Goal: Task Accomplishment & Management: Complete application form

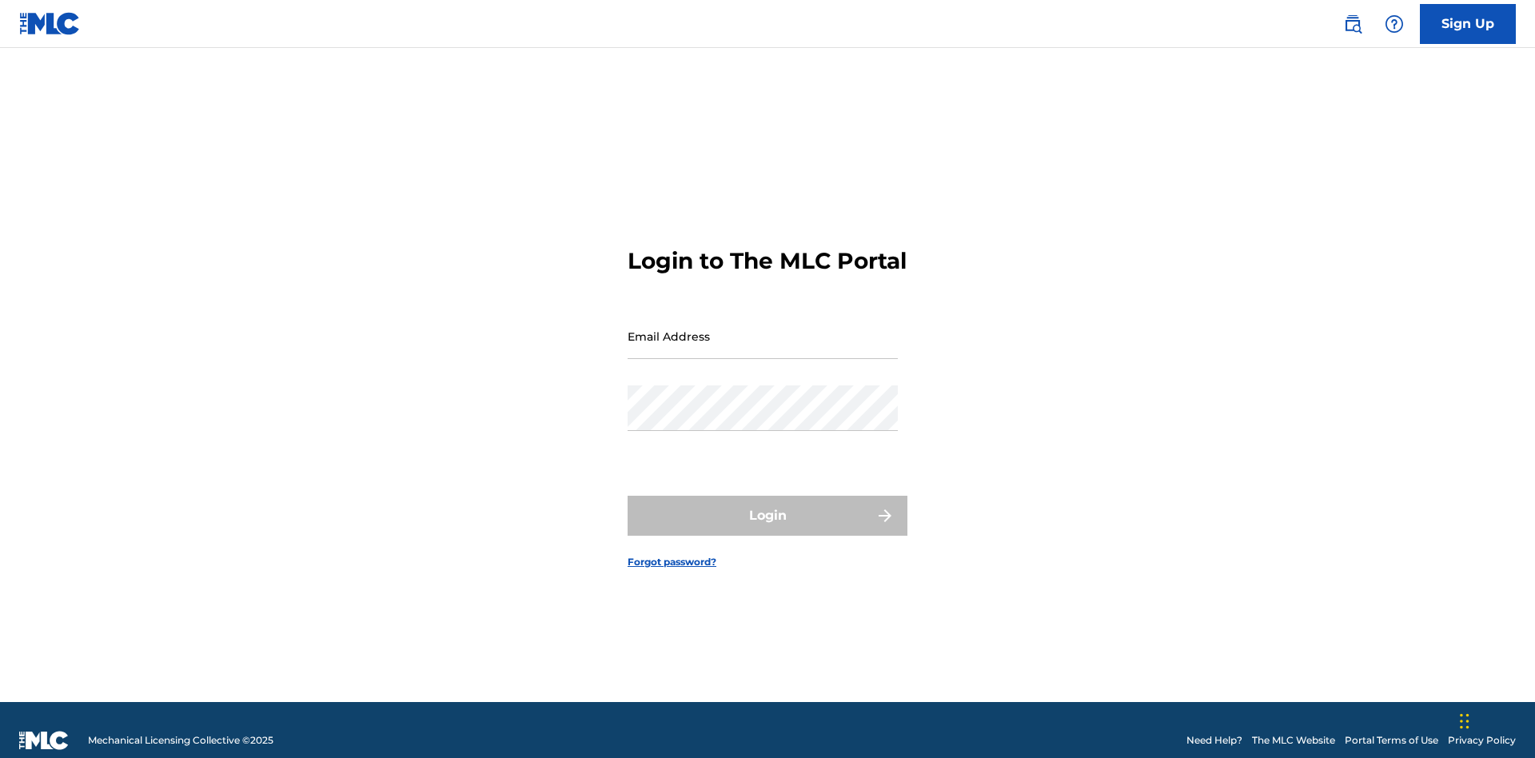
scroll to position [21, 0]
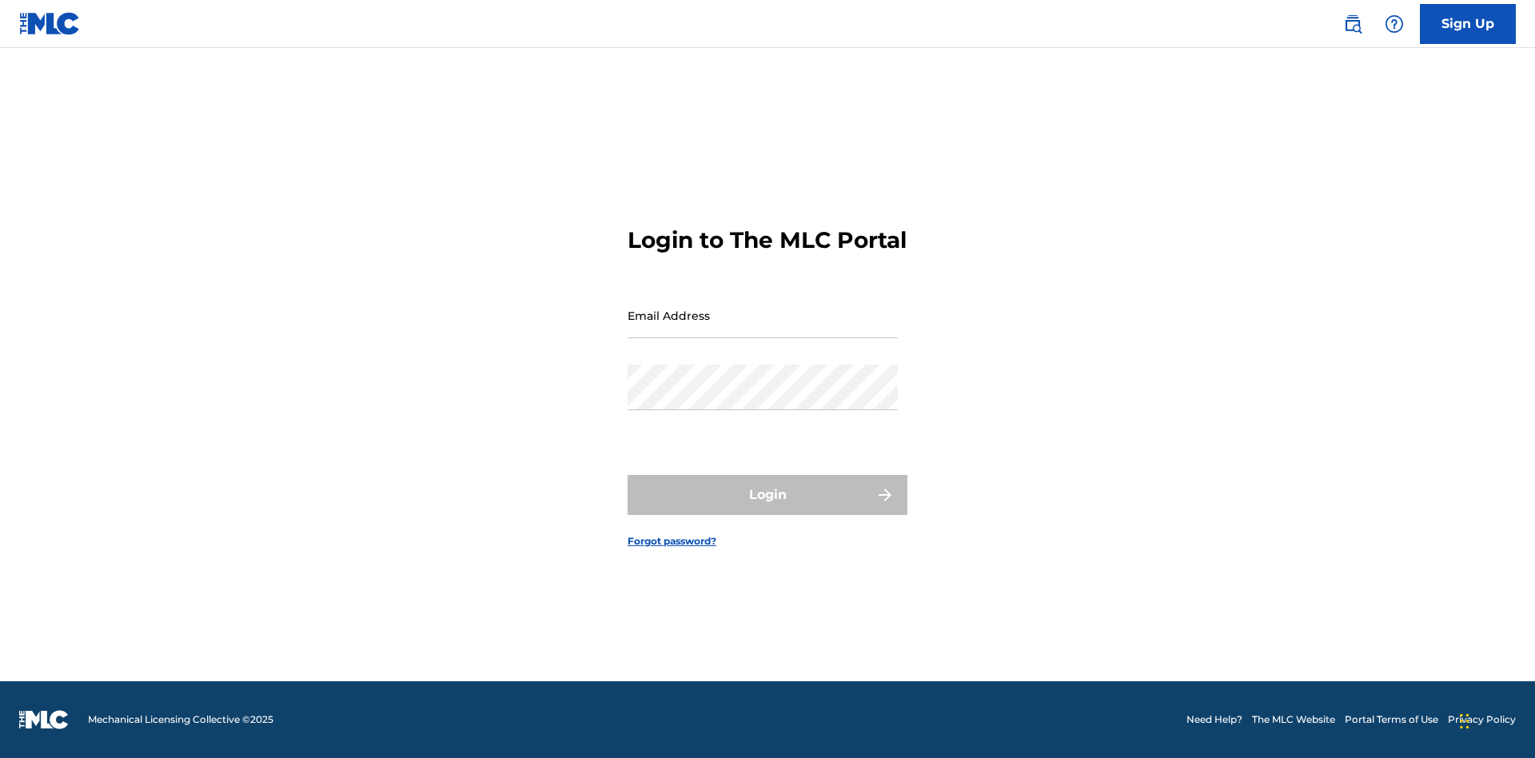
click at [763, 329] on input "Email Address" at bounding box center [763, 316] width 270 height 46
type input "[EMAIL_ADDRESS][DOMAIN_NAME]"
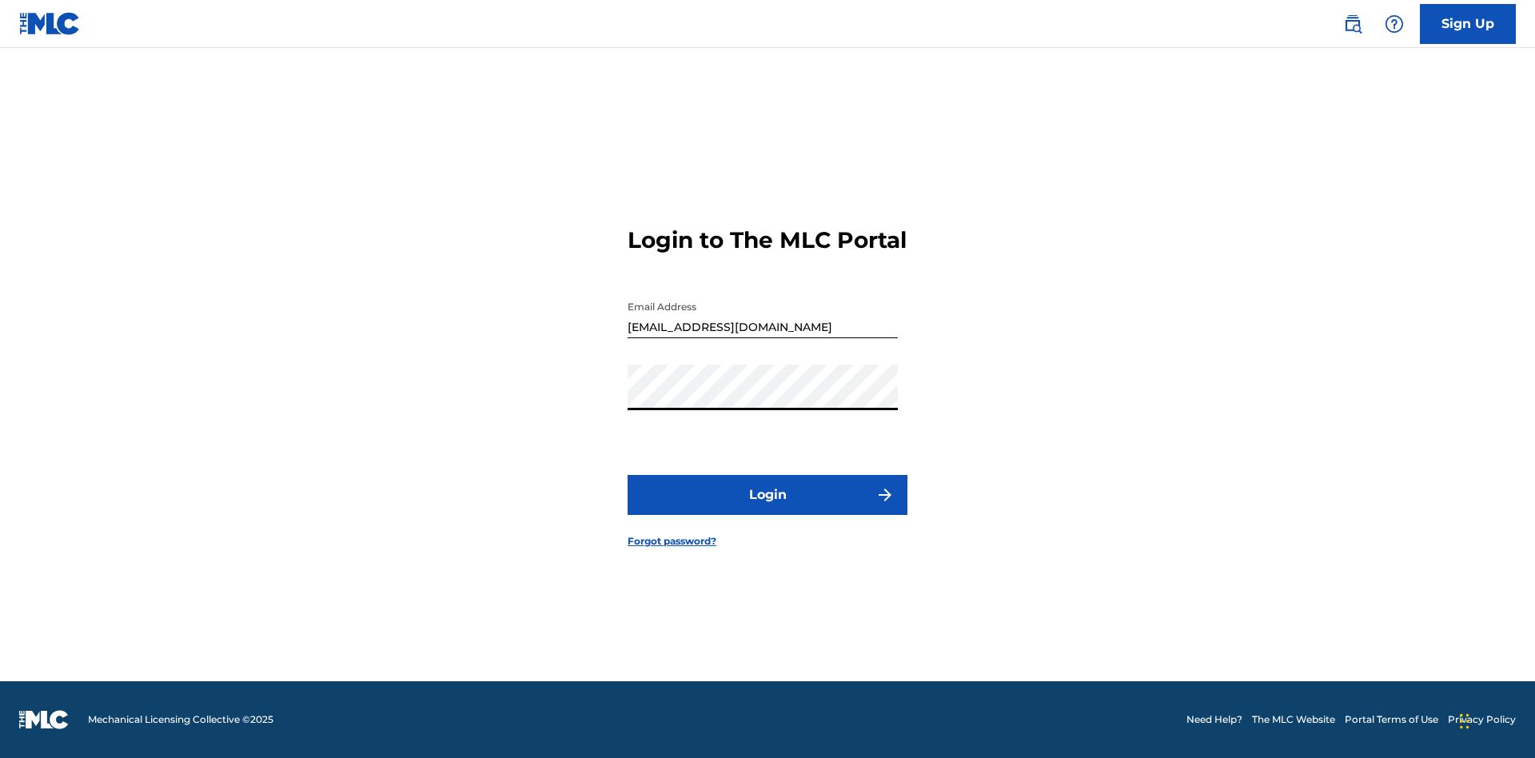
click at [768, 509] on button "Login" at bounding box center [768, 495] width 280 height 40
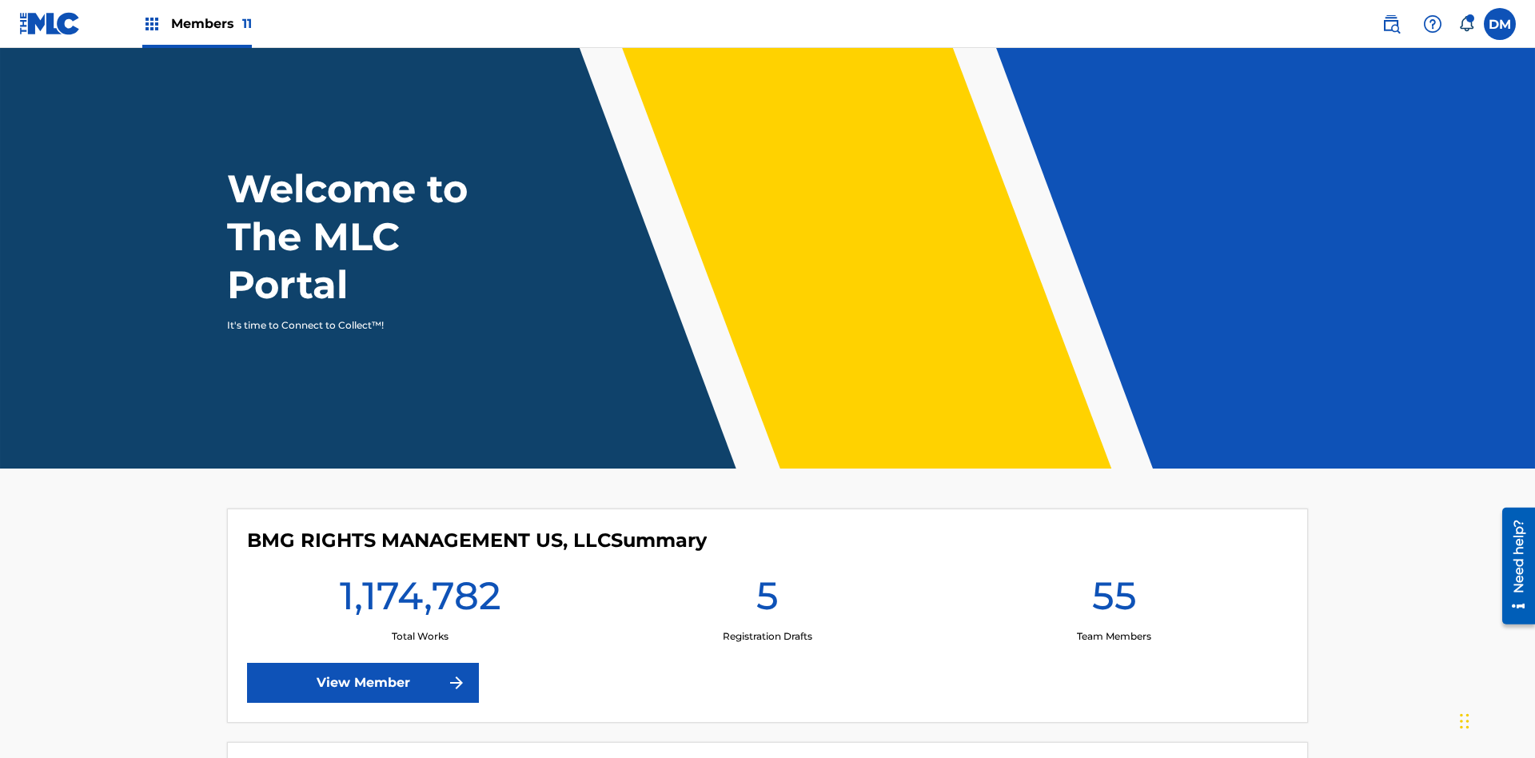
click at [197, 23] on span "Members 11" at bounding box center [211, 23] width 81 height 18
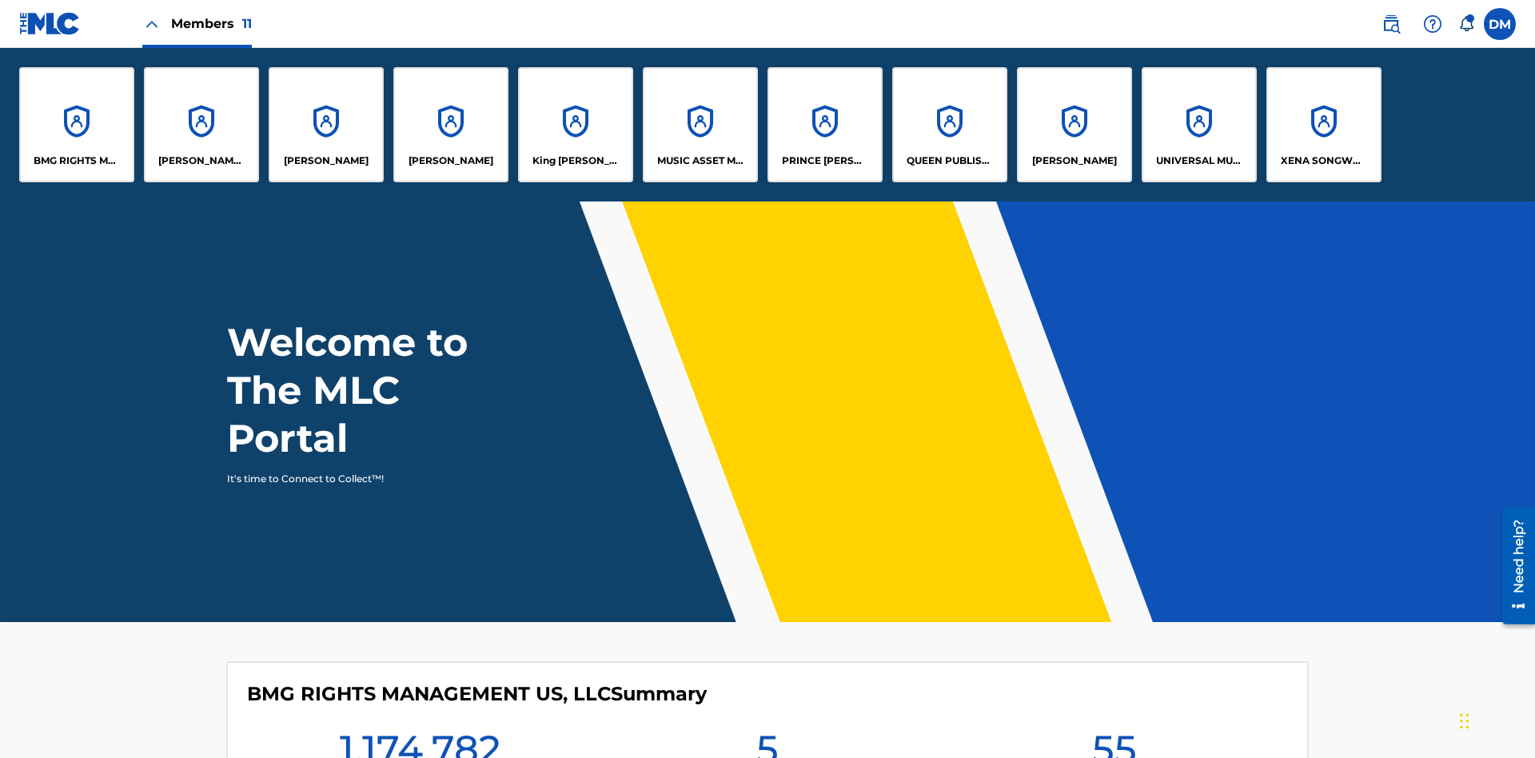
click at [1199, 161] on p "UNIVERSAL MUSIC PUB GROUP" at bounding box center [1199, 161] width 87 height 14
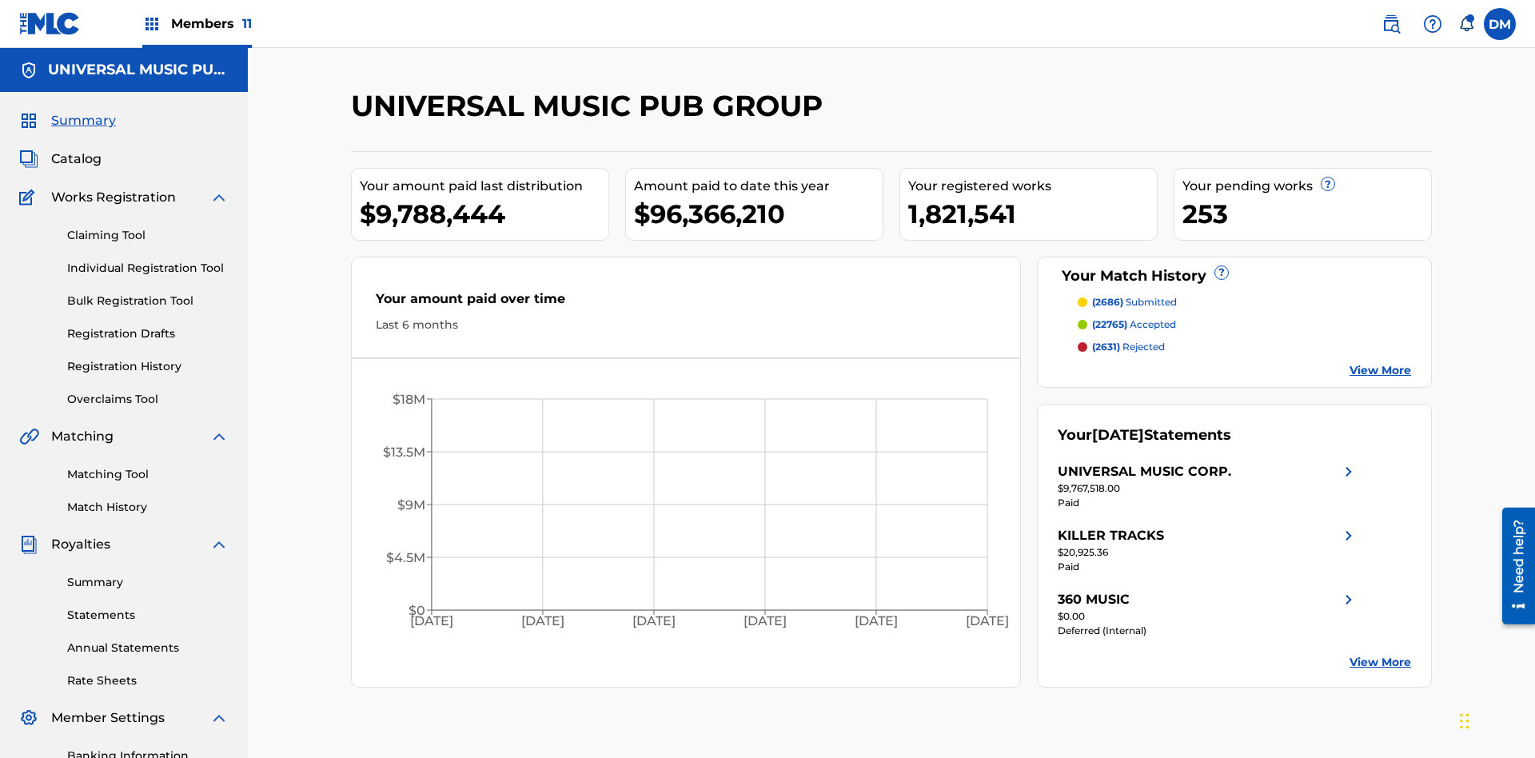
click at [148, 260] on link "Individual Registration Tool" at bounding box center [148, 268] width 162 height 17
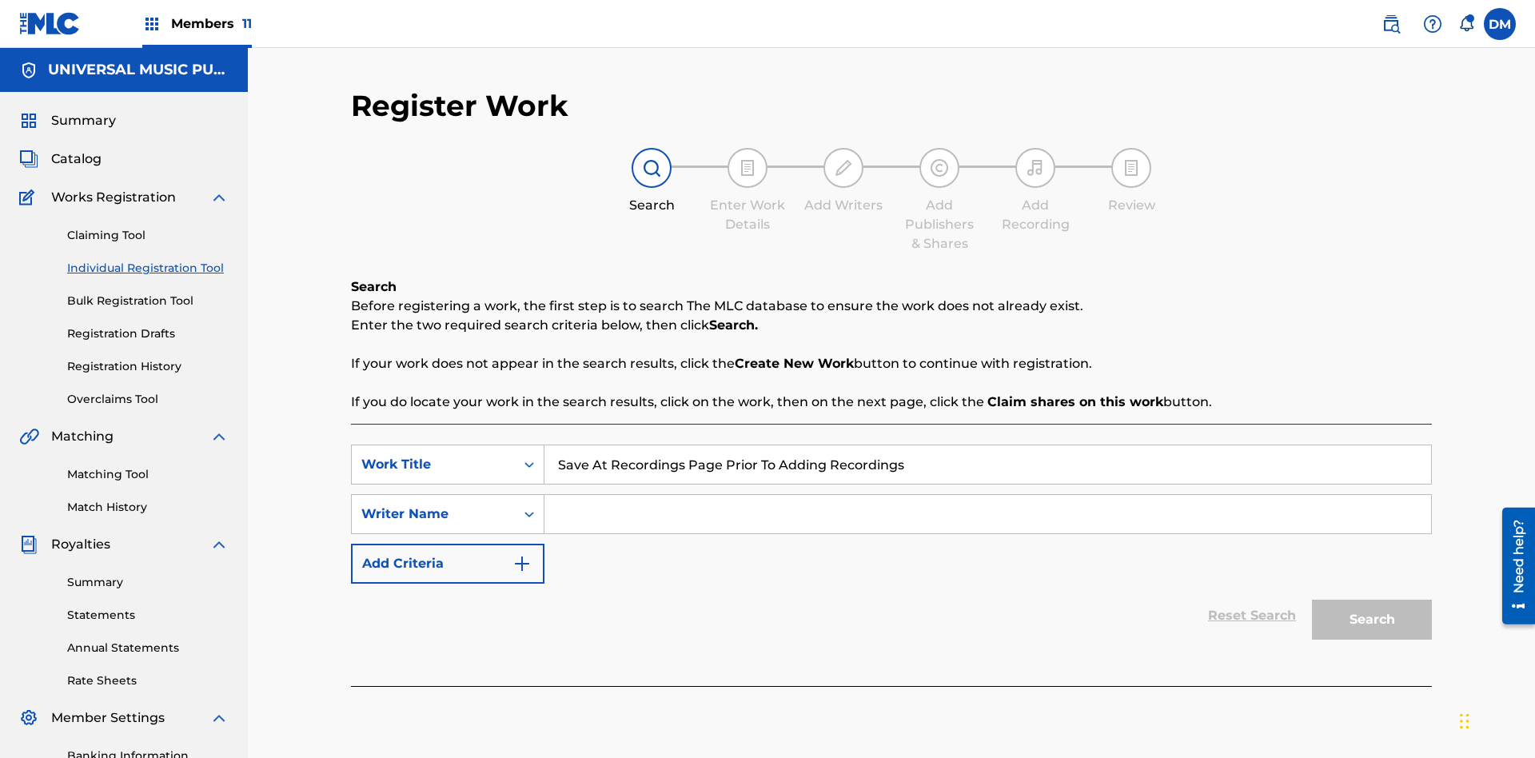
type input "Save At Recordings Page Prior To Adding Recordings"
click at [988, 495] on input "Search Form" at bounding box center [988, 514] width 887 height 38
type input "QWERTYUIOP"
click at [1372, 600] on button "Search" at bounding box center [1372, 620] width 120 height 40
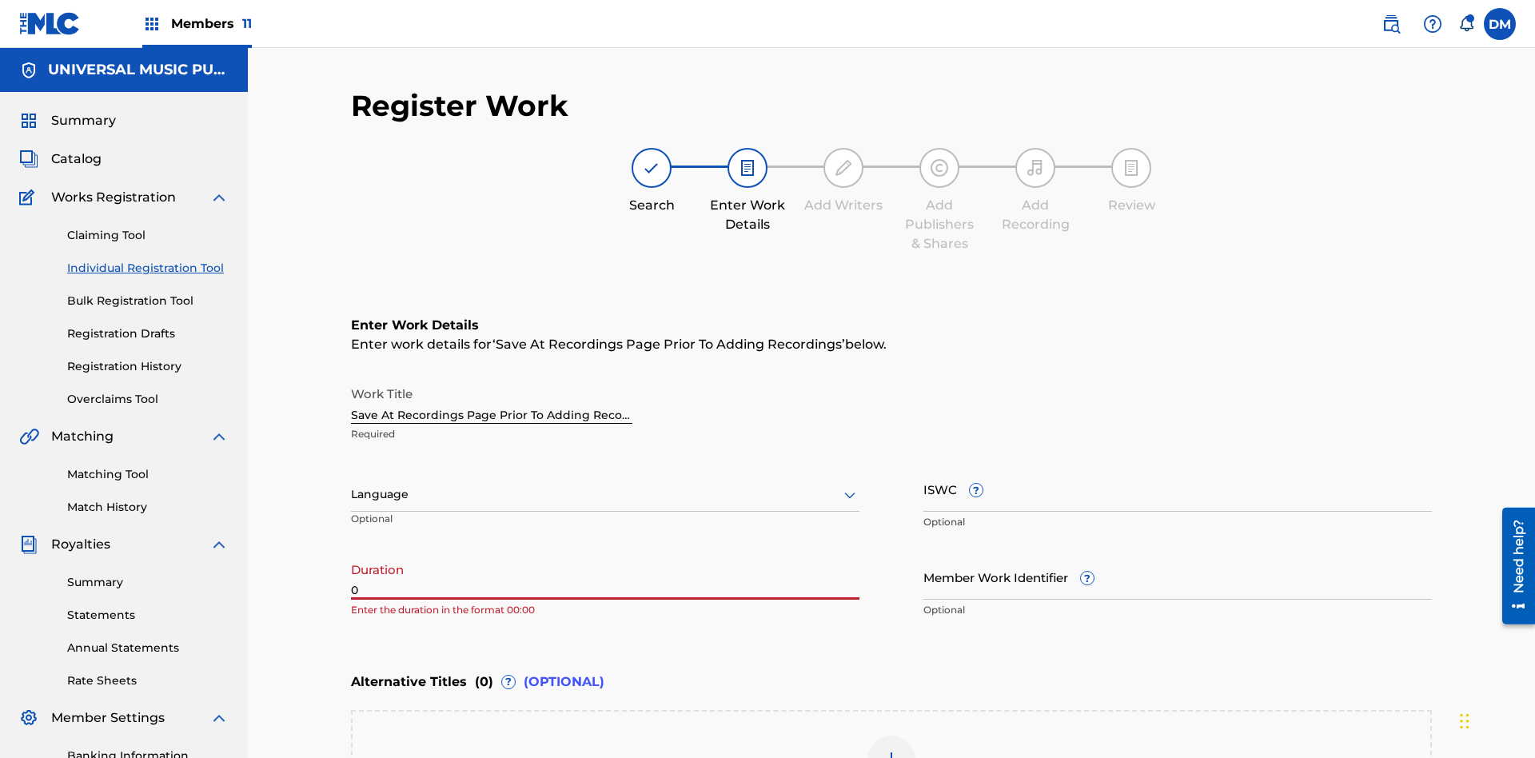
click at [605, 554] on input "0" at bounding box center [605, 577] width 509 height 46
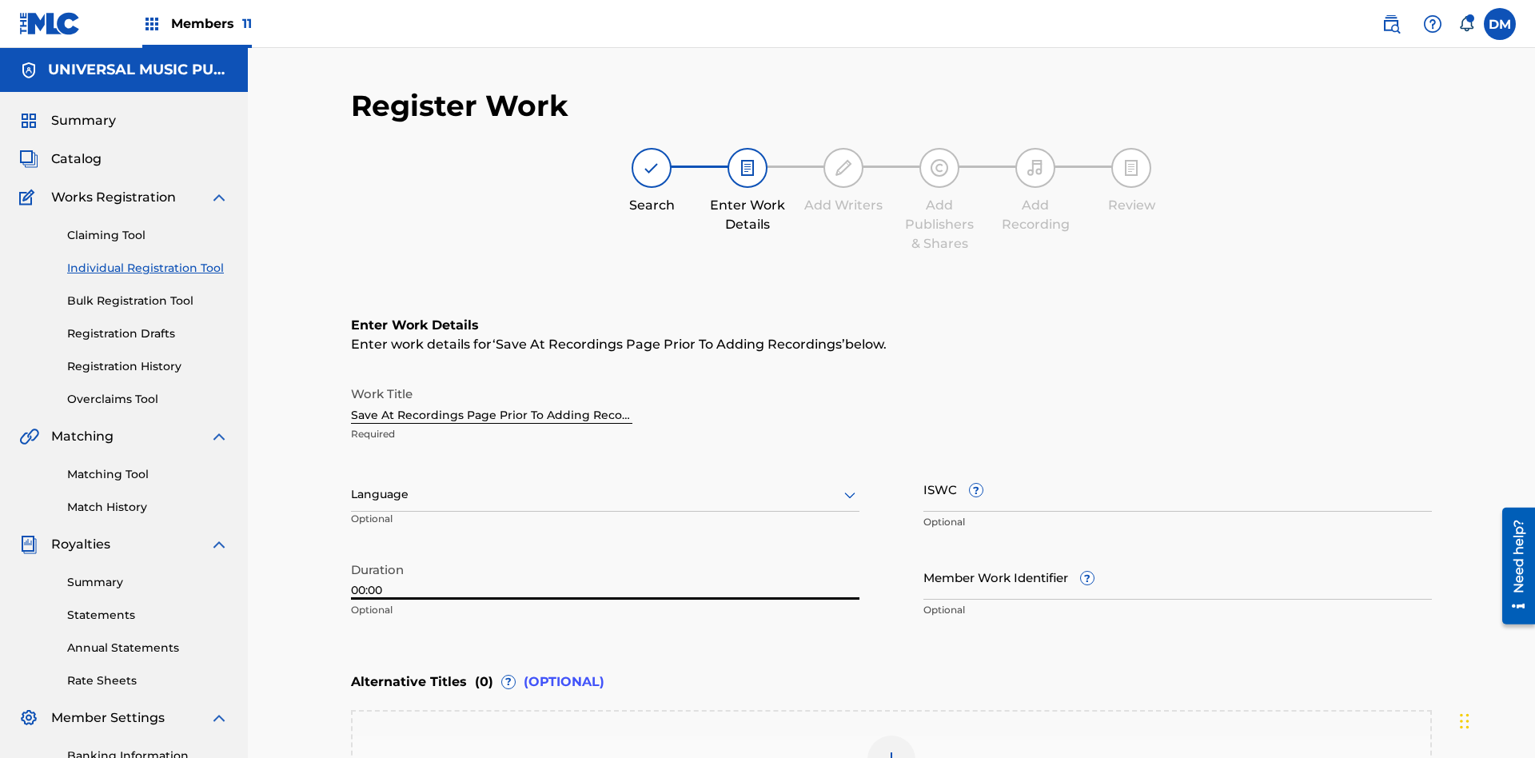
type input "00:00"
click at [850, 485] on icon at bounding box center [849, 494] width 19 height 19
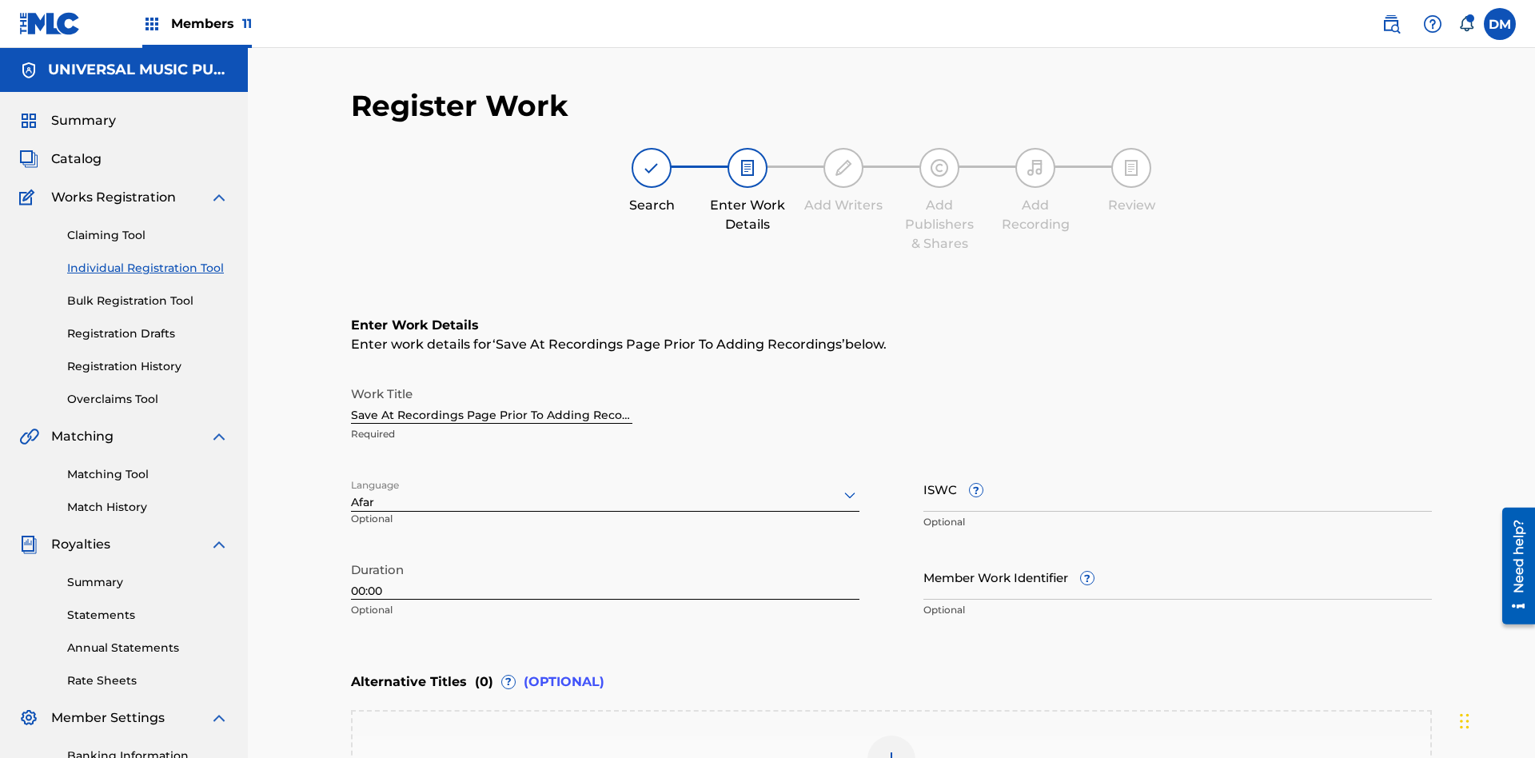
click at [1178, 554] on input "Member Work Identifier ?" at bounding box center [1178, 577] width 509 height 46
type input "[PHONE_NUMBER]"
click at [1178, 466] on input "ISWC ?" at bounding box center [1178, 489] width 509 height 46
type input "T-123.456.789-4"
click at [892, 750] on img at bounding box center [891, 759] width 19 height 19
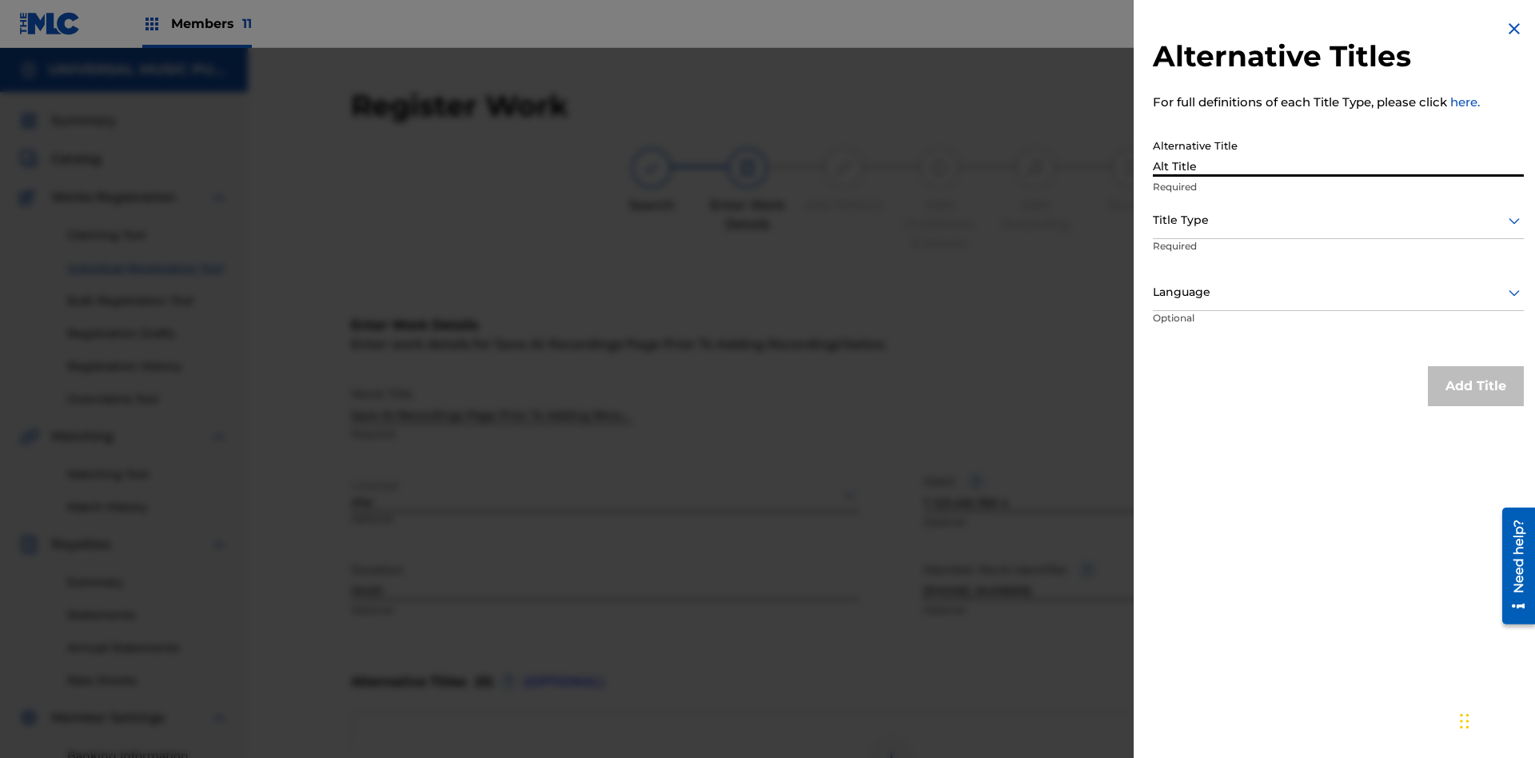
type input "Alt Title"
click at [1339, 220] on div at bounding box center [1338, 220] width 371 height 20
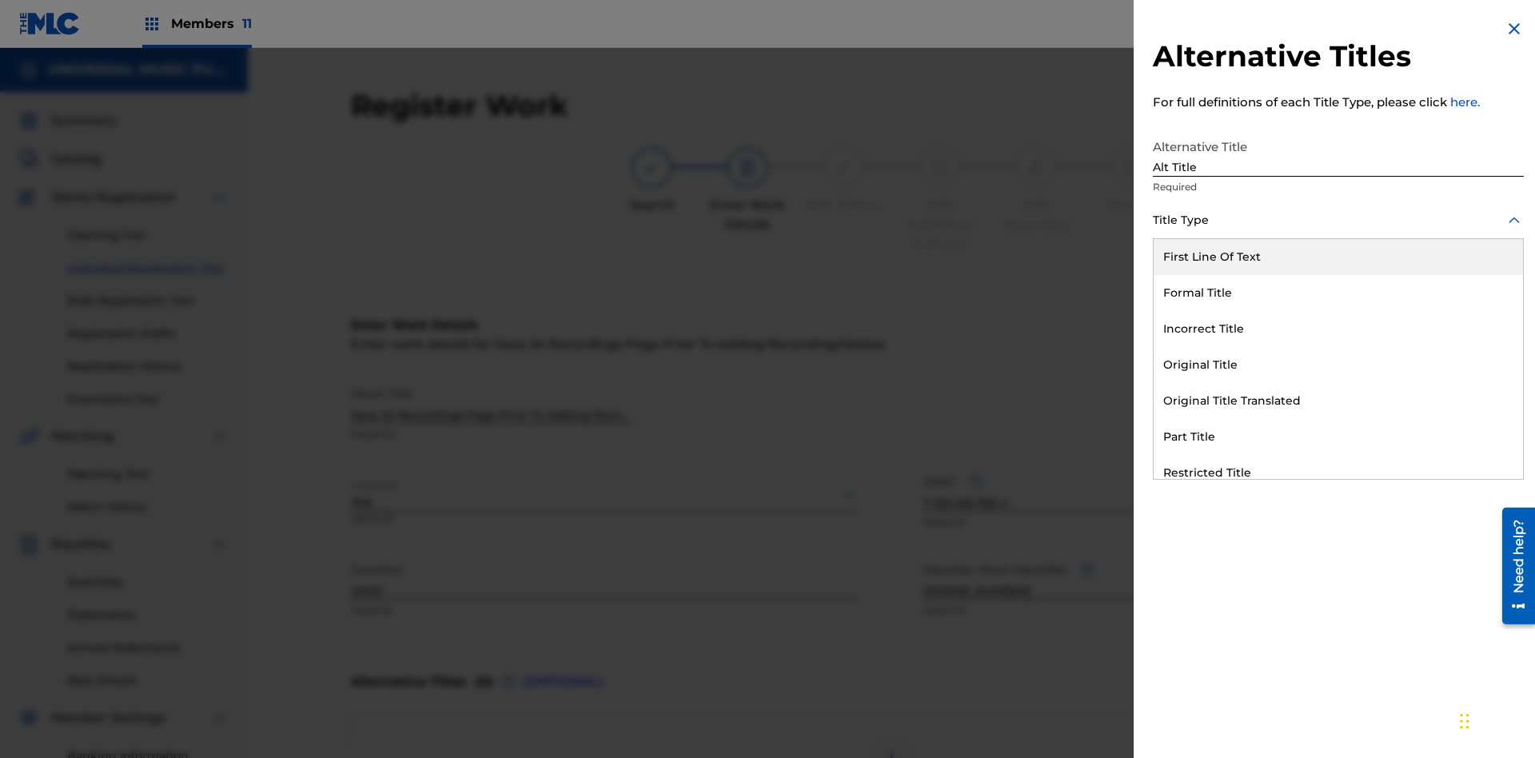
click at [1339, 365] on div "Original Title" at bounding box center [1338, 365] width 369 height 36
click at [1339, 292] on div at bounding box center [1338, 292] width 371 height 20
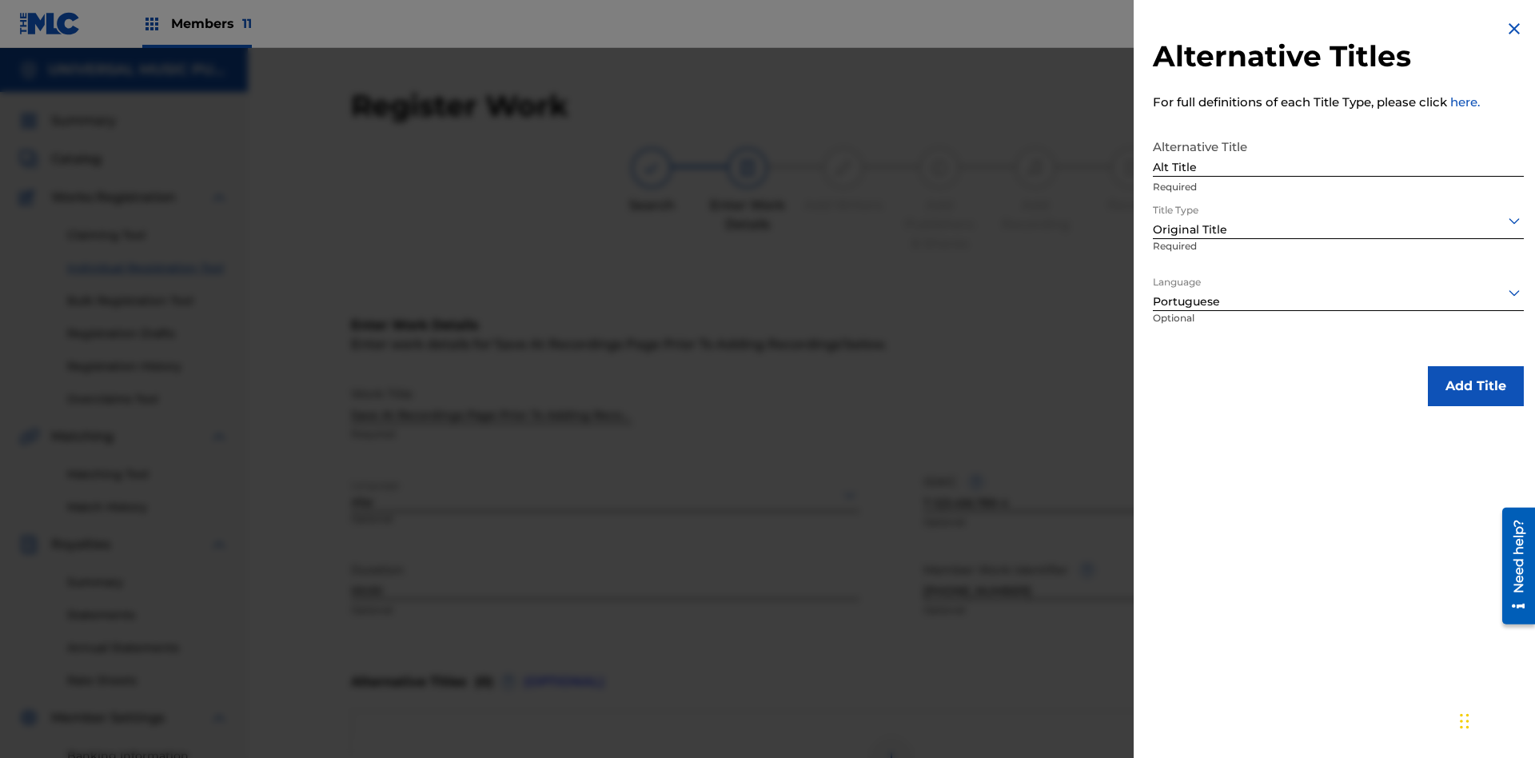
click at [1476, 385] on button "Add Title" at bounding box center [1476, 386] width 96 height 40
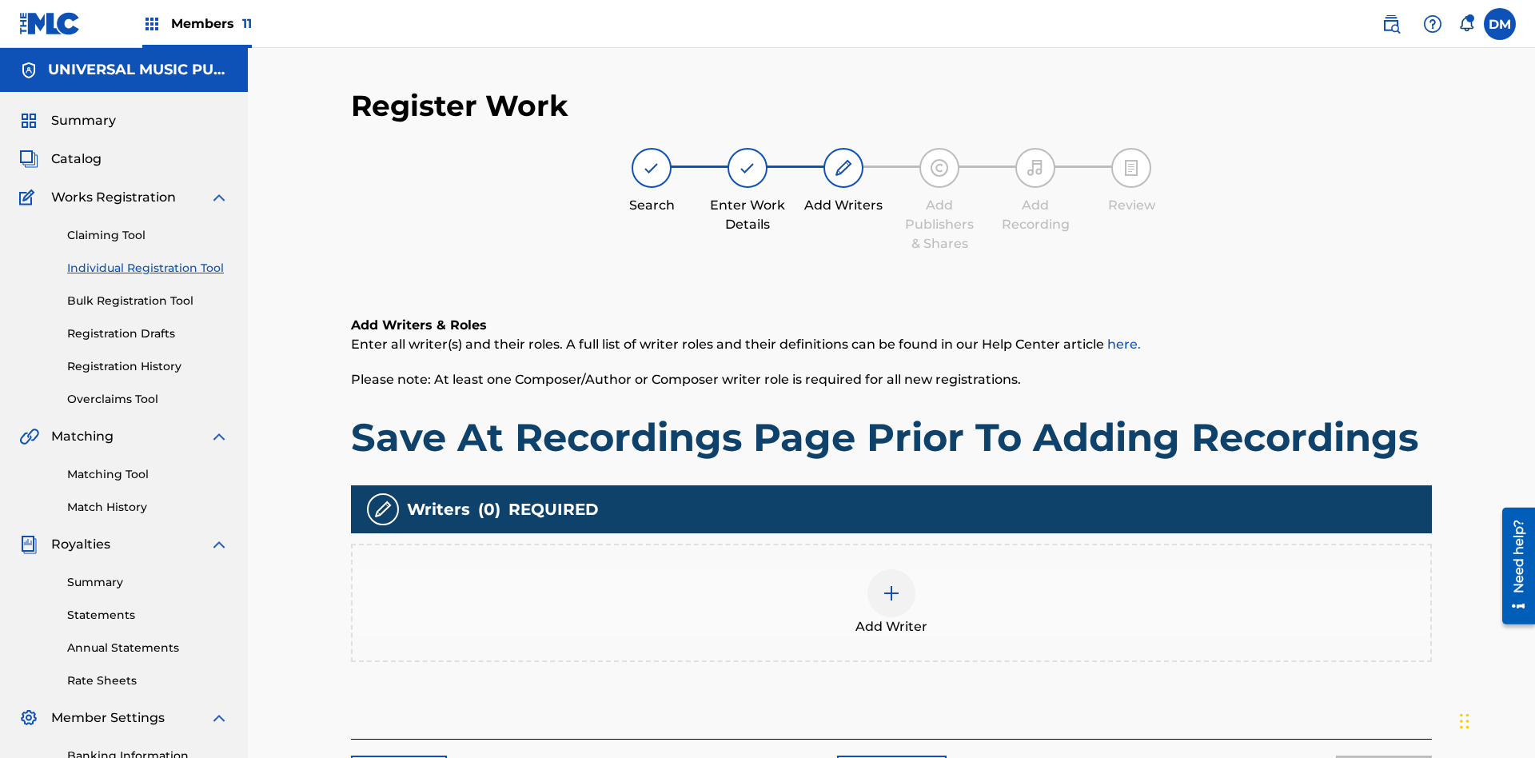
click at [892, 584] on img at bounding box center [891, 593] width 19 height 19
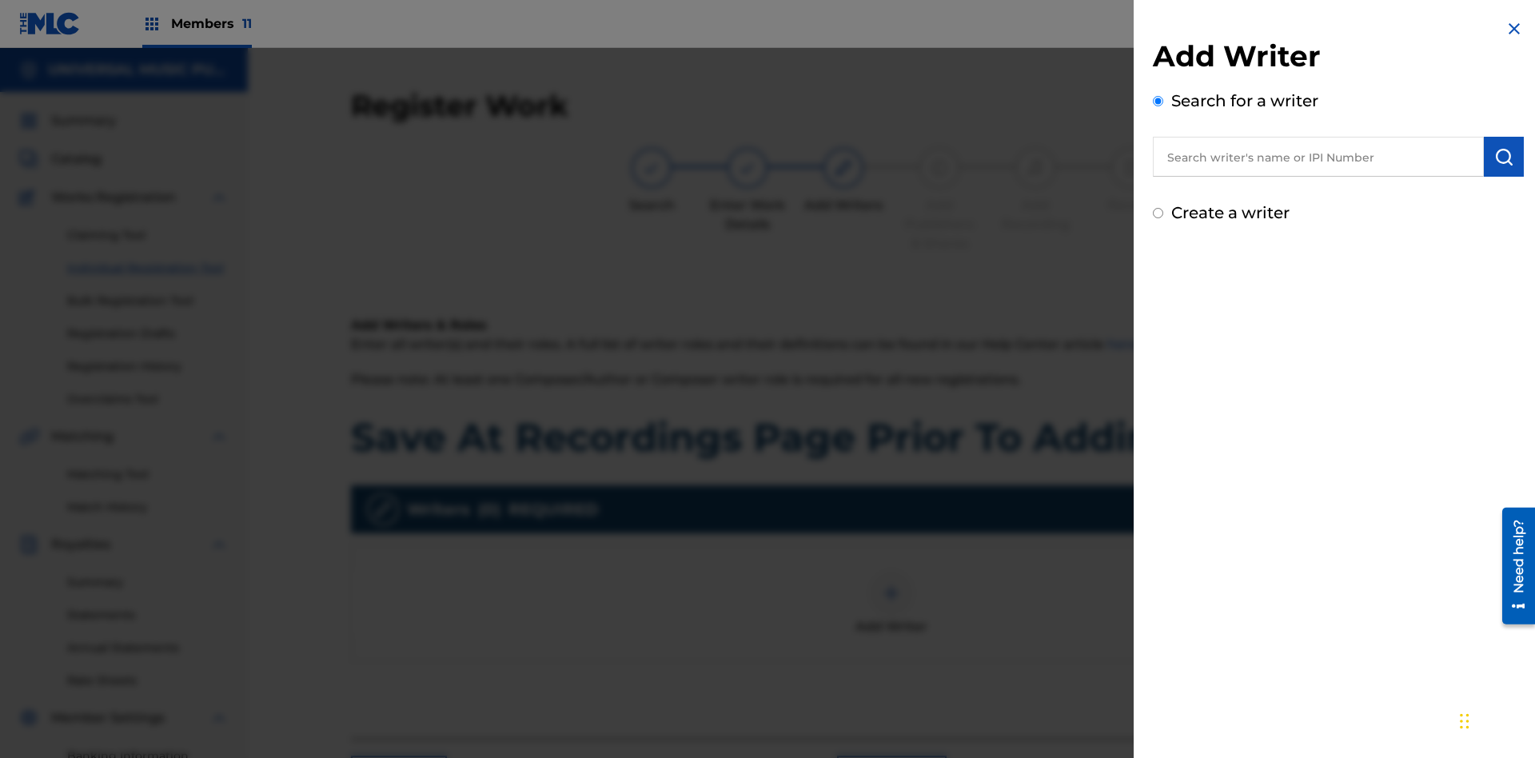
click at [1319, 157] on input "text" at bounding box center [1318, 157] width 331 height 40
type input "[PERSON_NAME]"
click at [1504, 157] on img "submit" at bounding box center [1504, 156] width 19 height 19
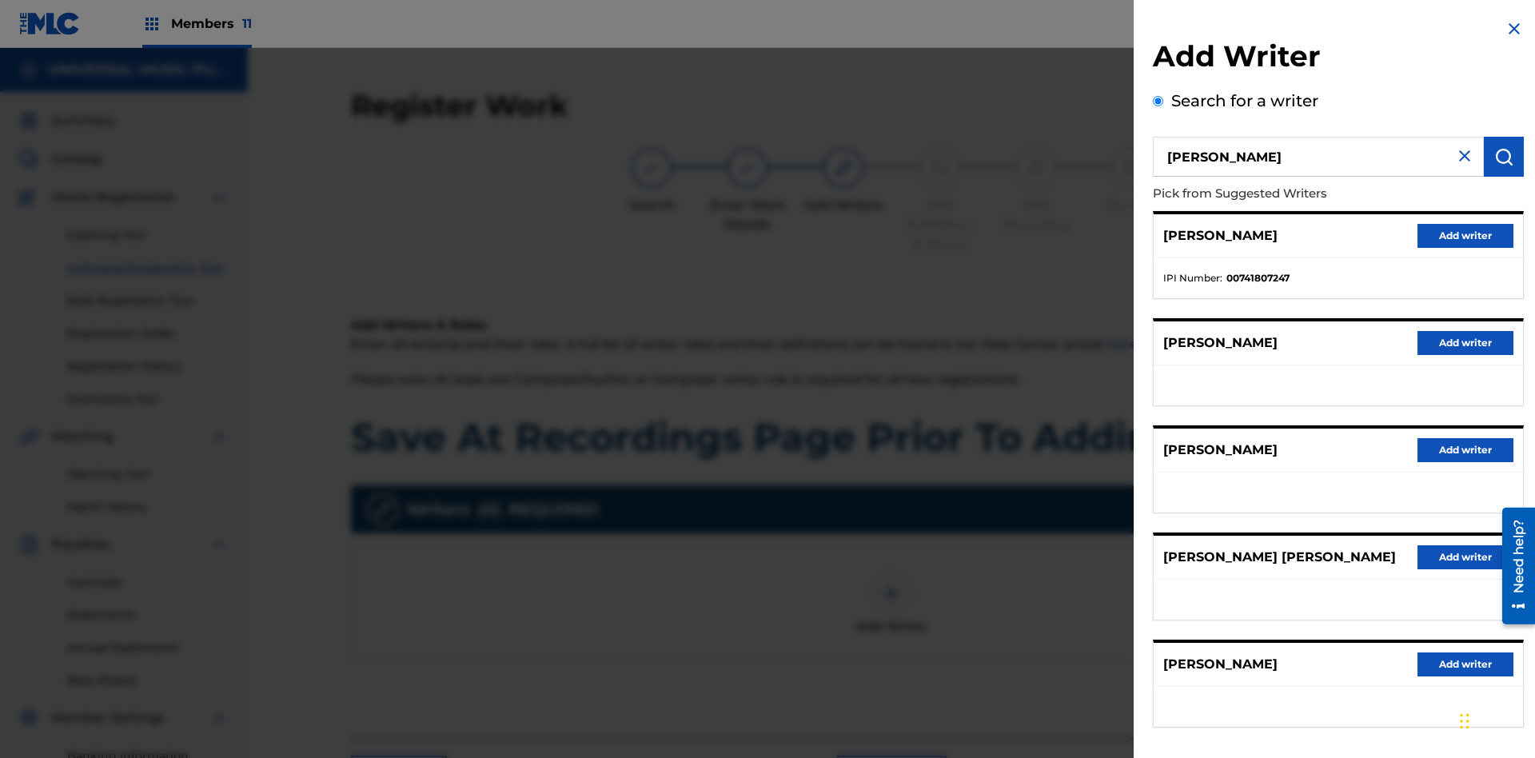
click at [1466, 235] on button "Add writer" at bounding box center [1466, 236] width 96 height 24
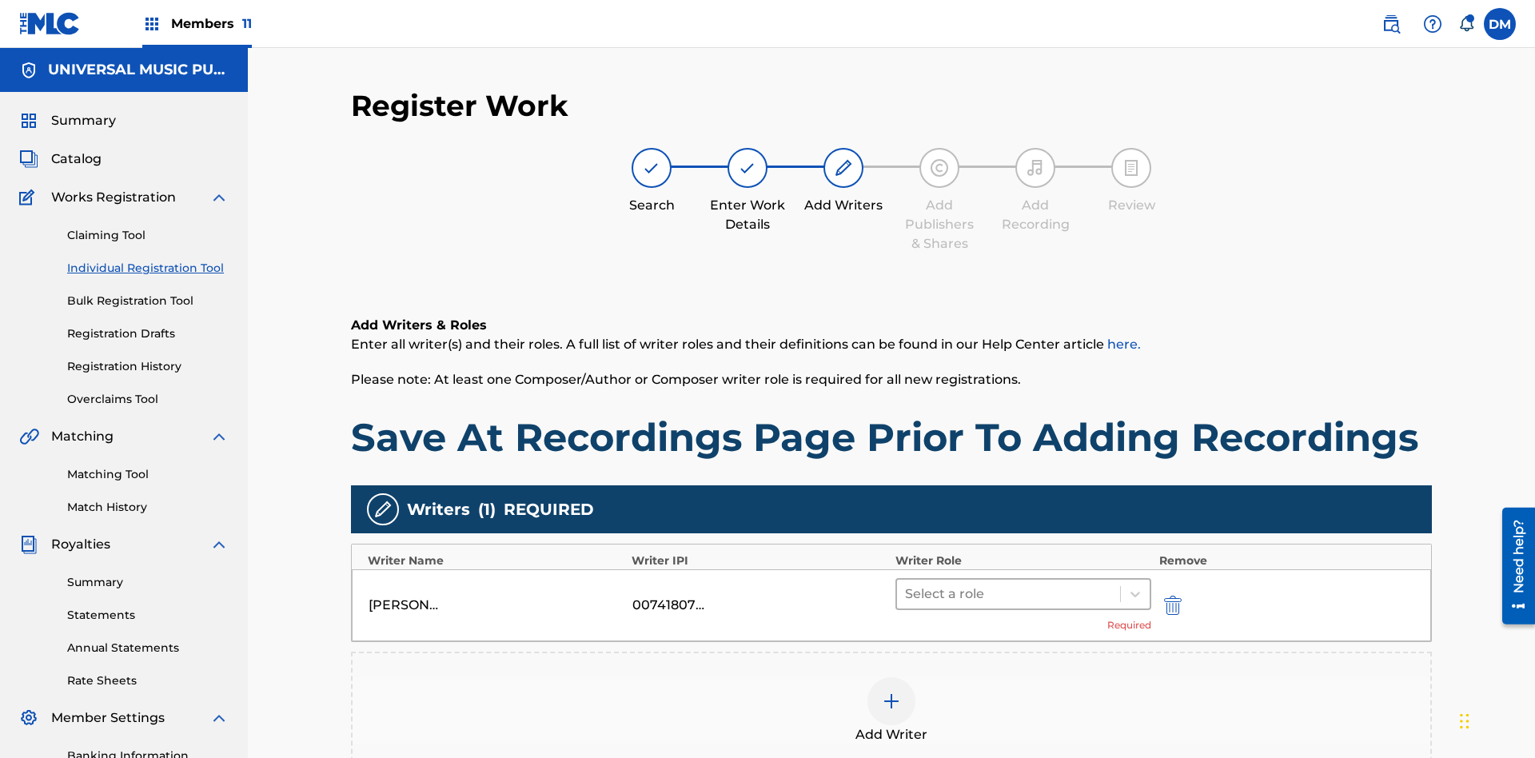
click at [907, 585] on input "text" at bounding box center [906, 594] width 3 height 19
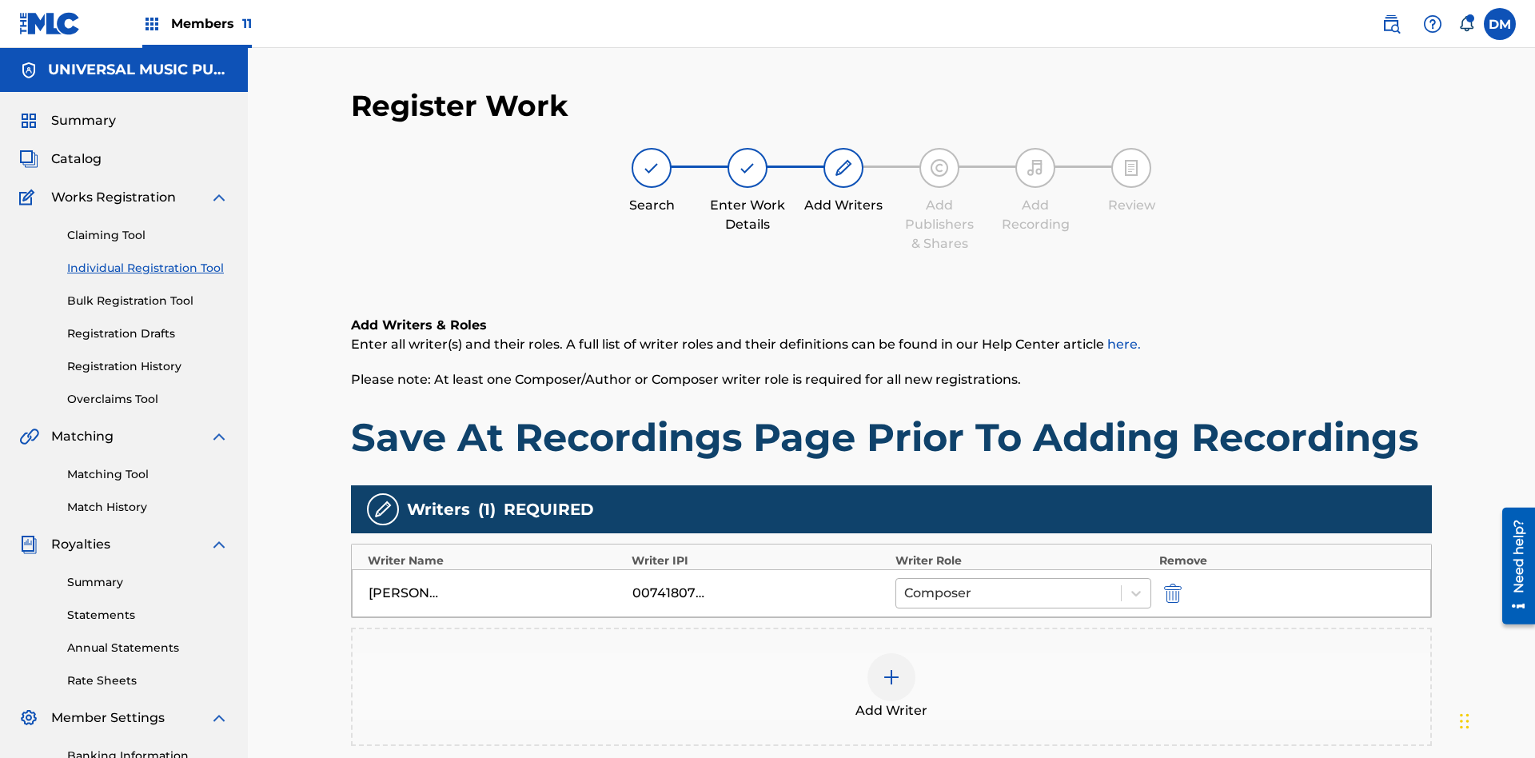
scroll to position [233, 0]
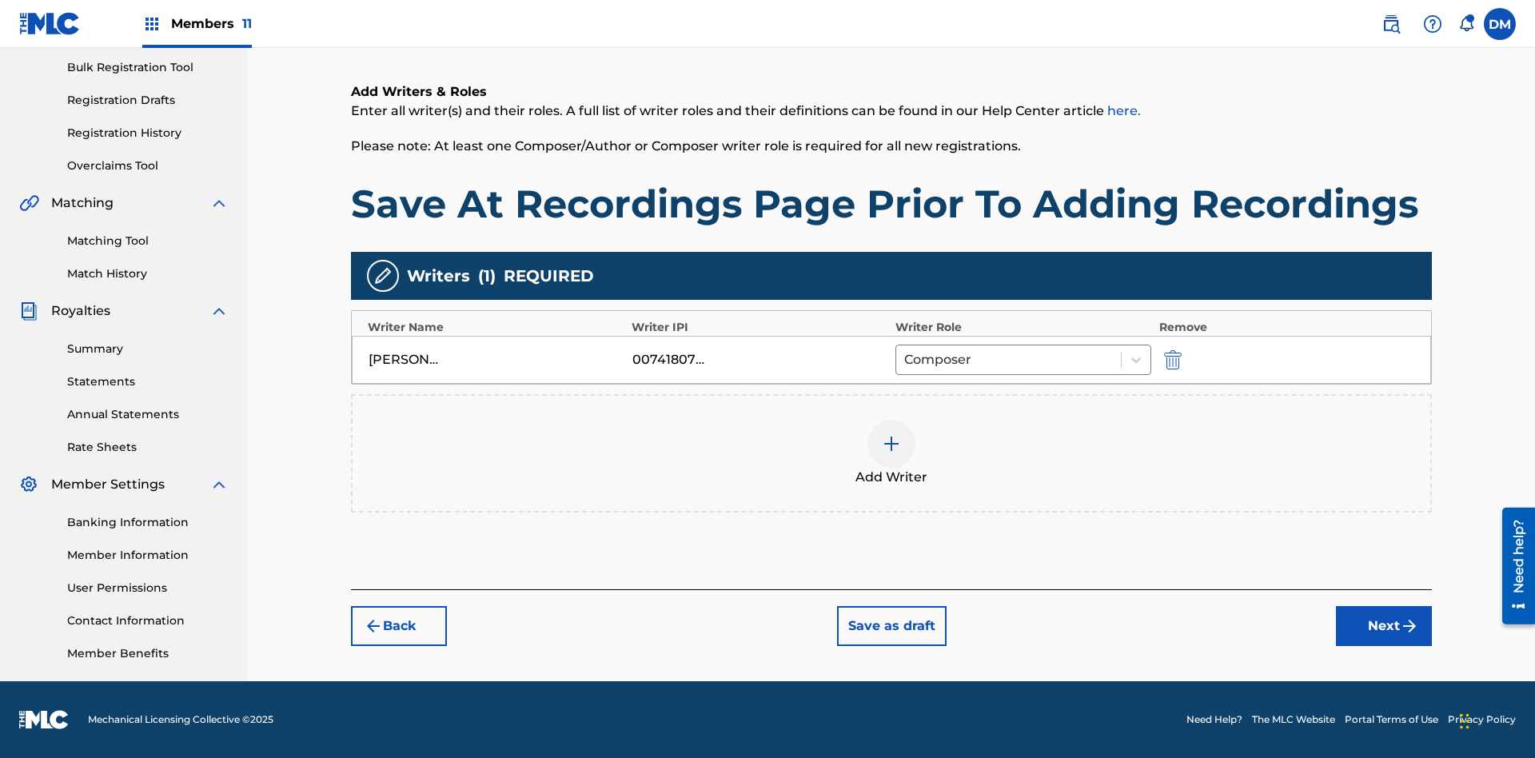
click at [1384, 626] on button "Next" at bounding box center [1384, 626] width 96 height 40
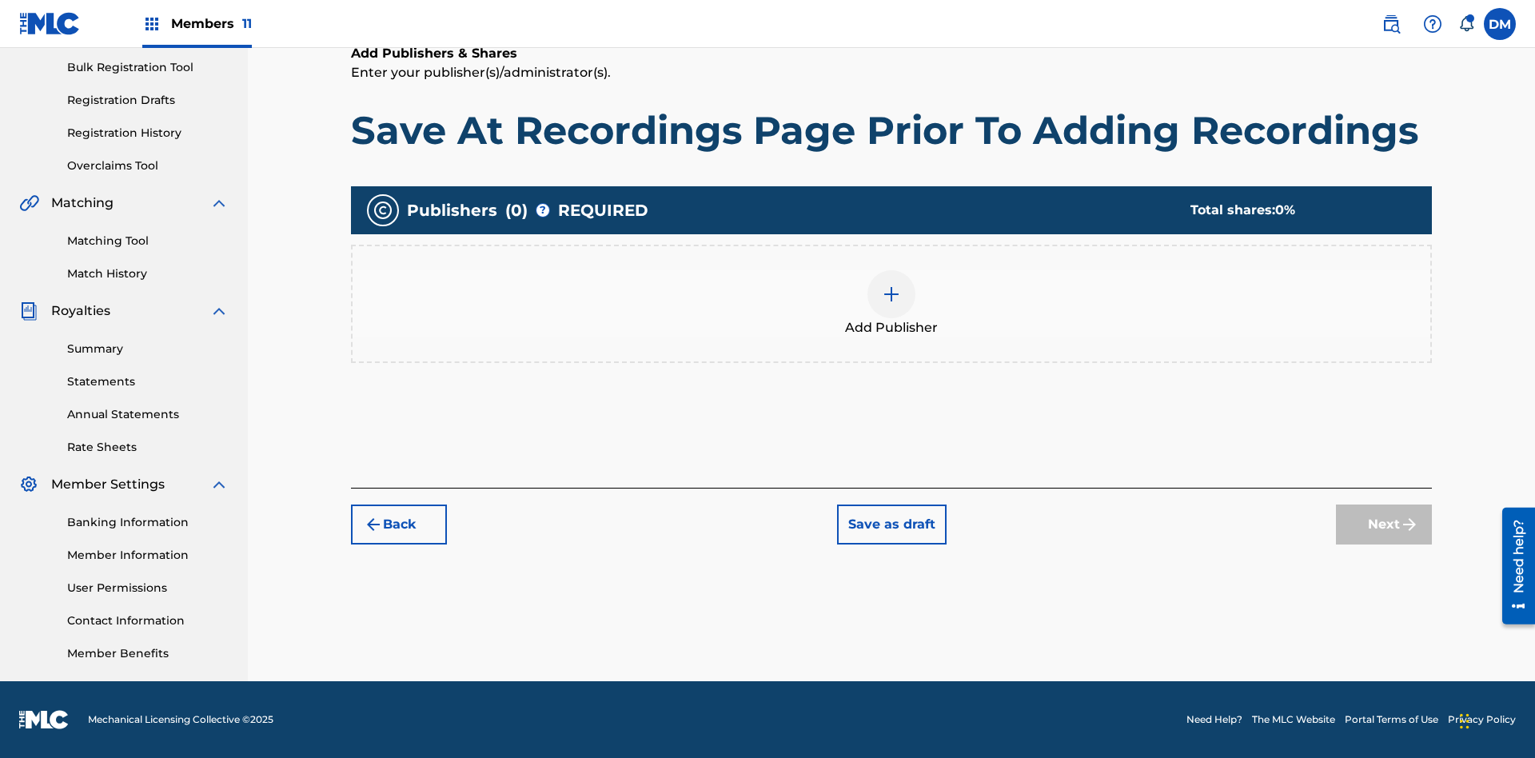
click at [892, 293] on img at bounding box center [891, 294] width 19 height 19
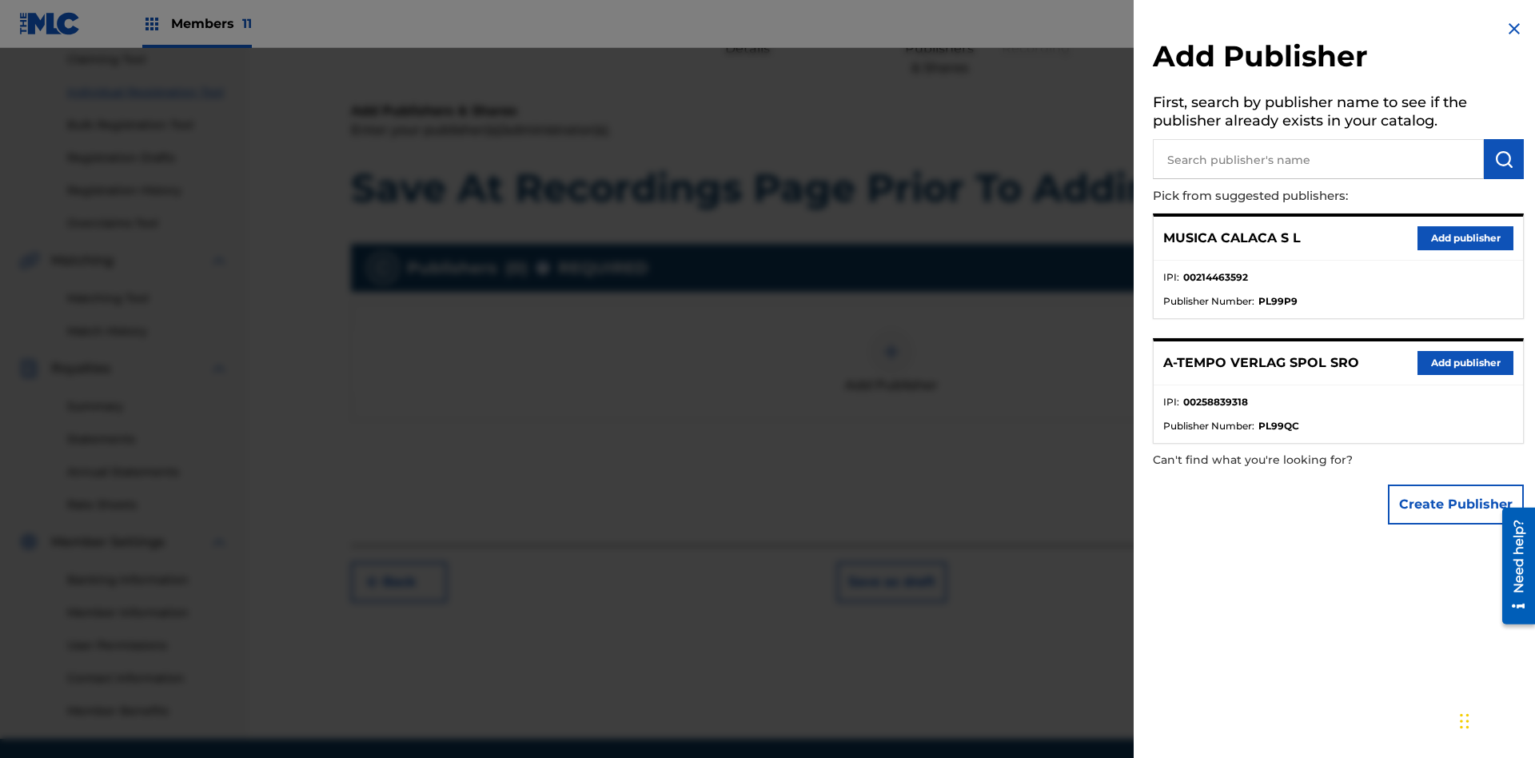
click at [1319, 159] on input "text" at bounding box center [1318, 159] width 331 height 40
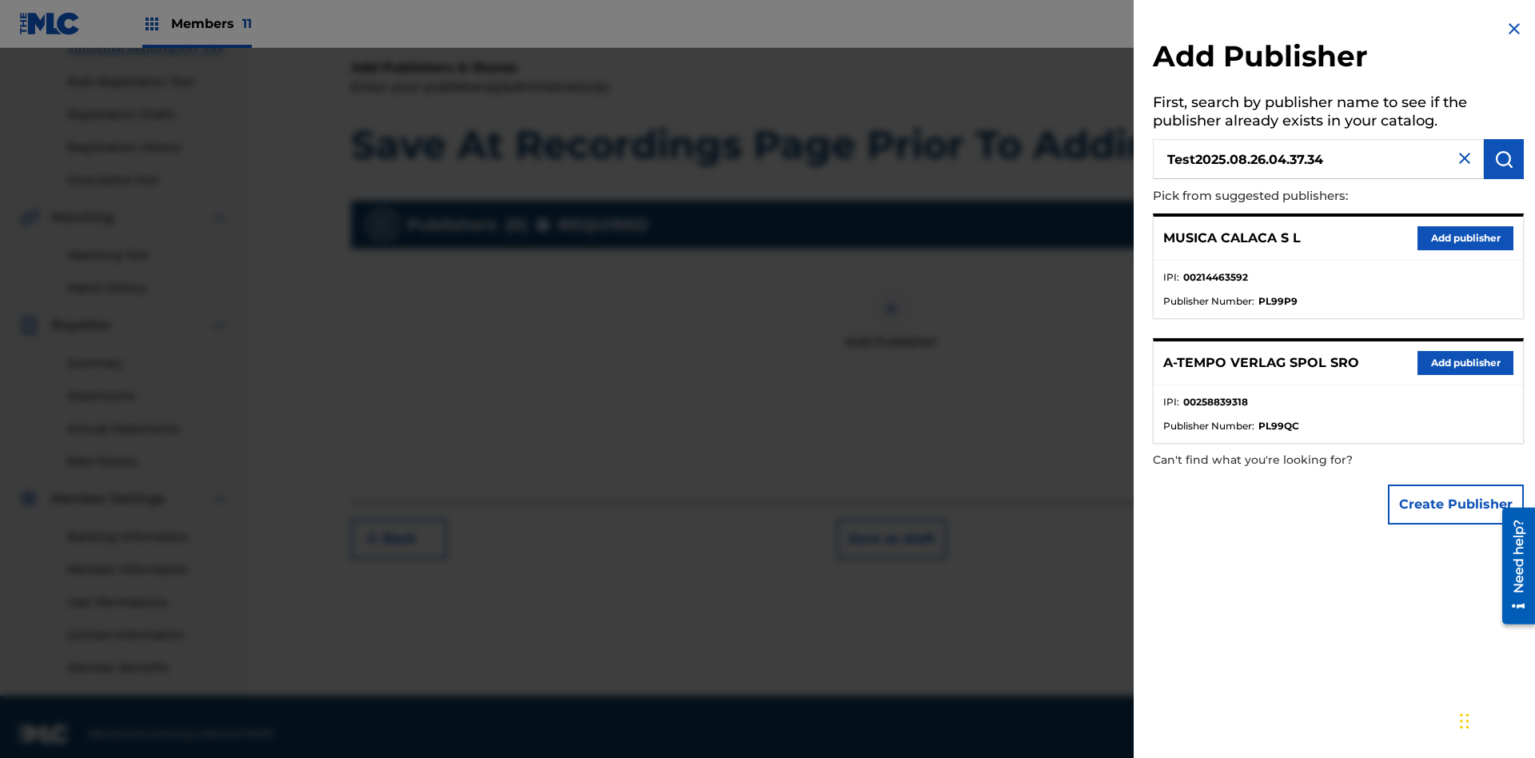
type input "Test2025.08.26.04.37.34"
click at [1504, 159] on img "submit" at bounding box center [1504, 159] width 19 height 19
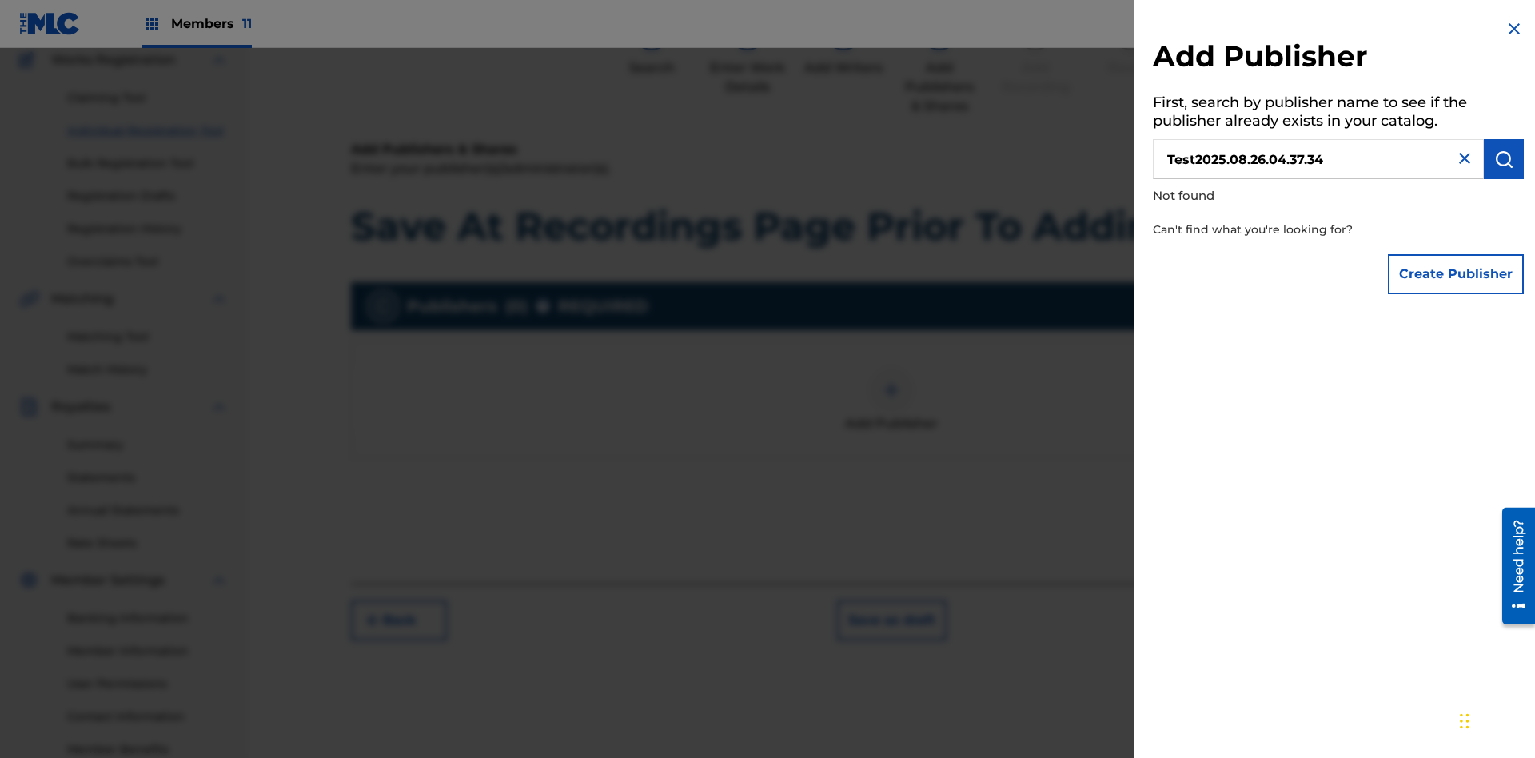
click at [1457, 273] on button "Create Publisher" at bounding box center [1456, 274] width 136 height 40
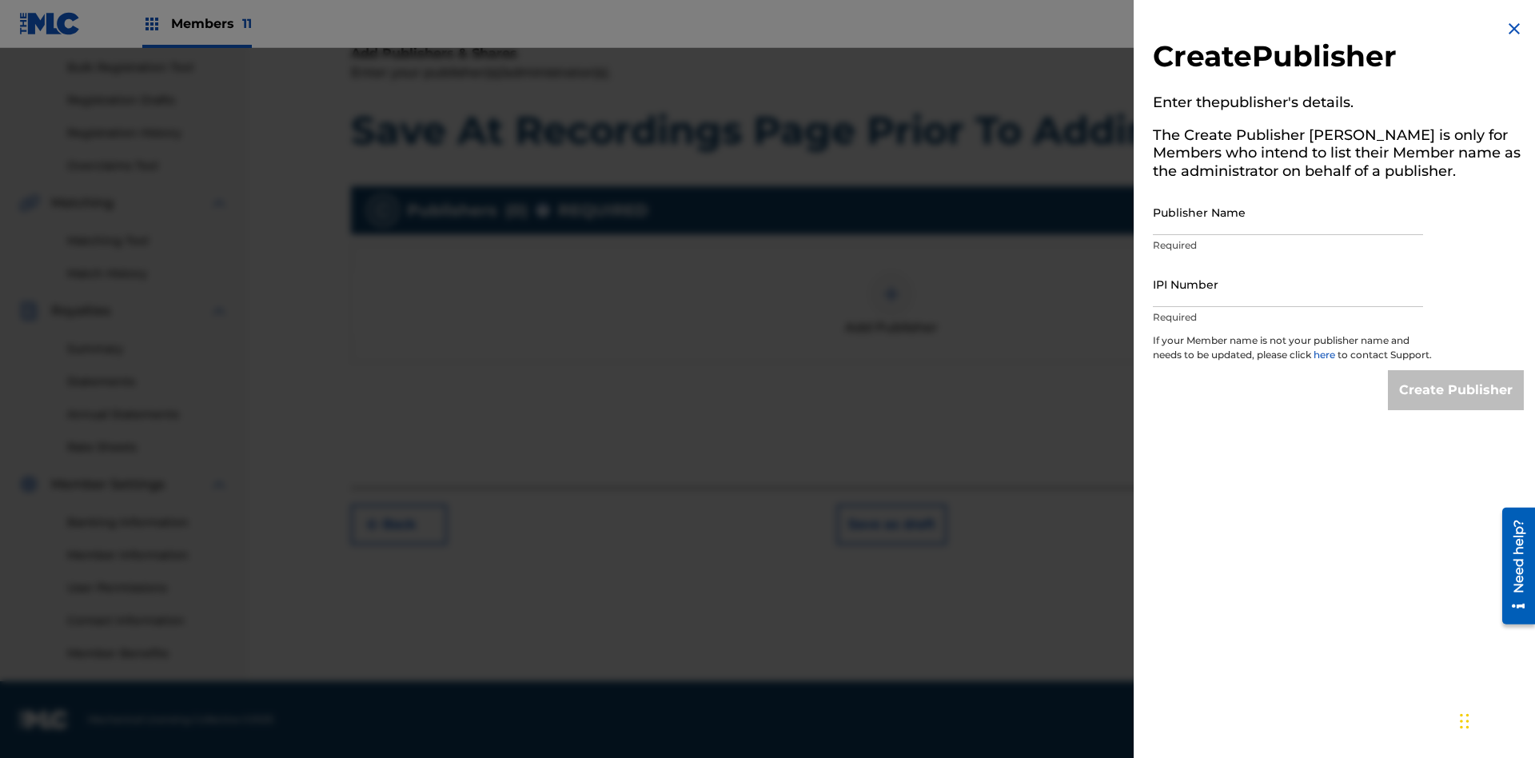
click at [1288, 212] on input "Publisher Name" at bounding box center [1288, 213] width 270 height 46
type input "Test2025.08.26.04.37.38"
click at [1288, 284] on input "IPI Number" at bounding box center [1288, 284] width 270 height 46
type input "00595839777"
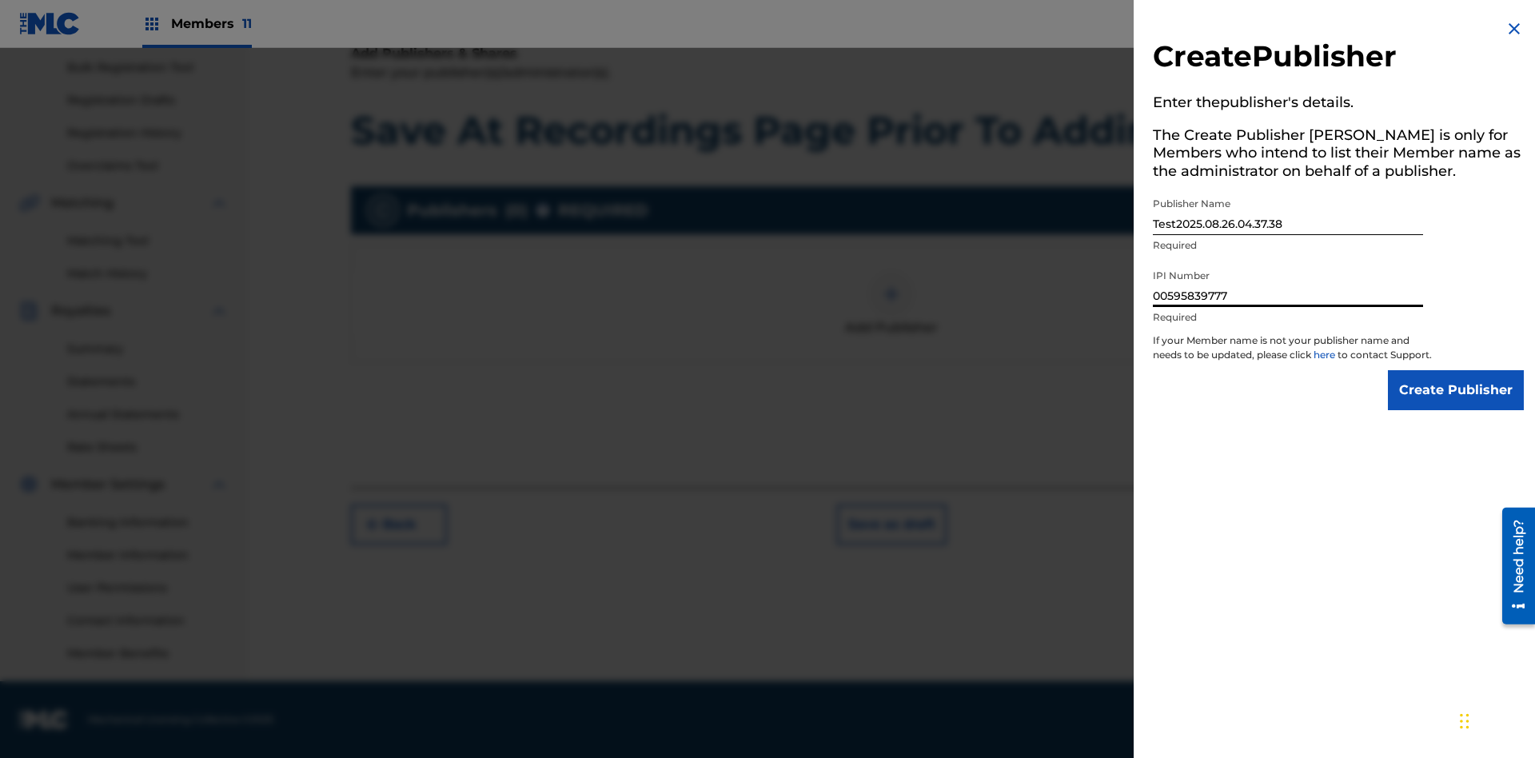
click at [1457, 405] on input "Create Publisher" at bounding box center [1456, 390] width 136 height 40
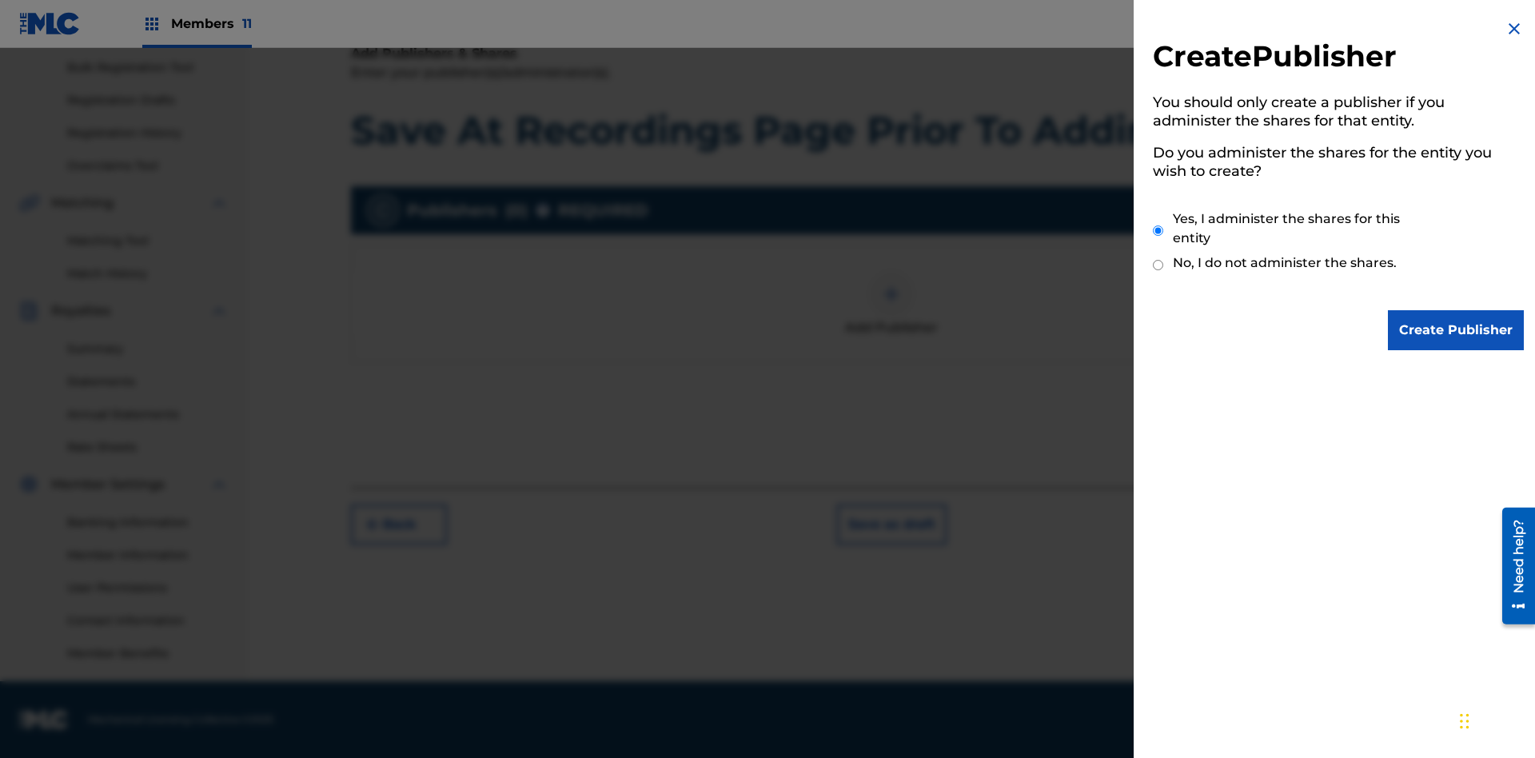
click at [1159, 230] on input "Yes, I administer the shares for this entity" at bounding box center [1158, 231] width 10 height 34
click at [1457, 330] on input "Create Publisher" at bounding box center [1456, 330] width 136 height 40
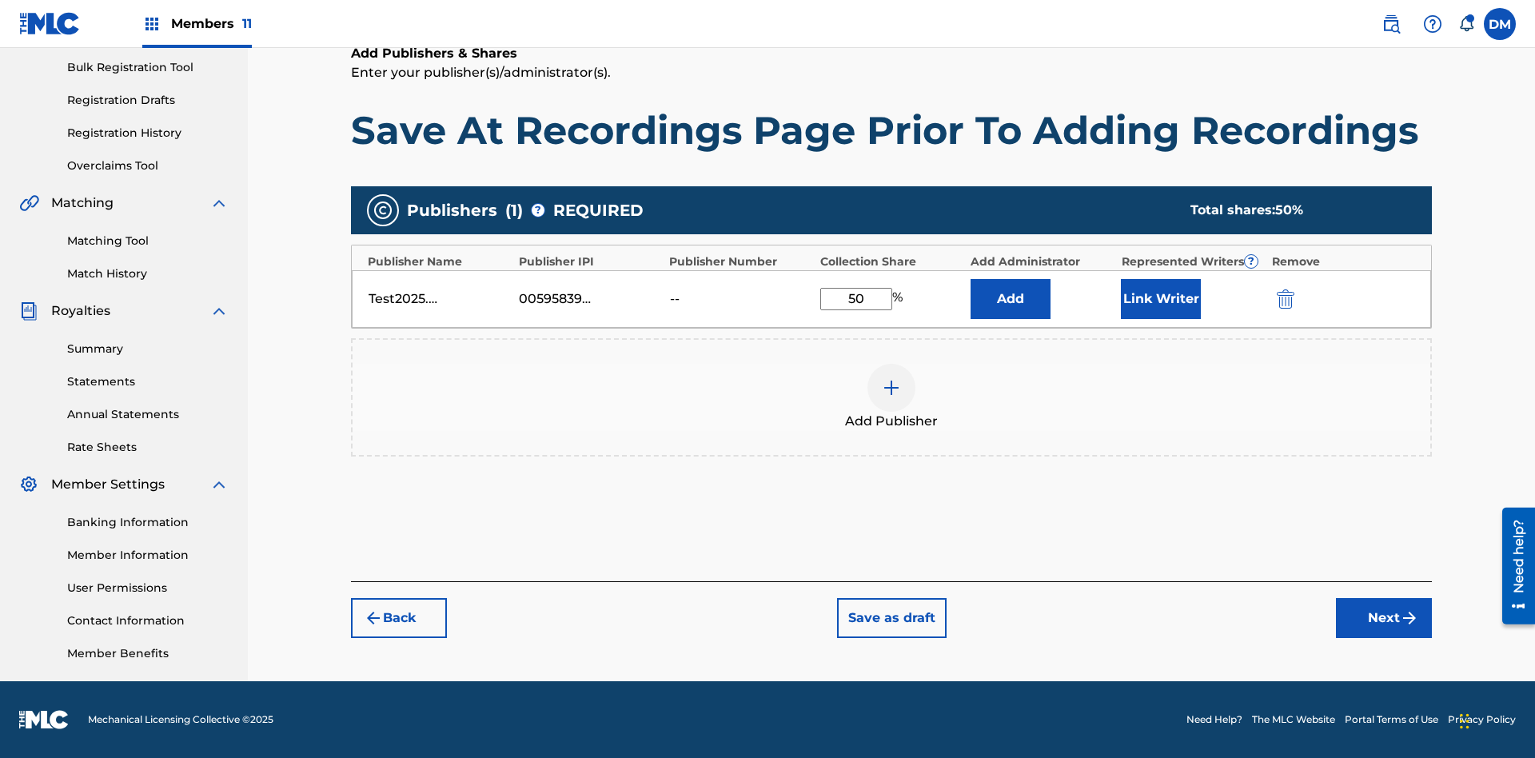
type input "50"
click at [1161, 298] on button "Link Writer" at bounding box center [1161, 299] width 80 height 40
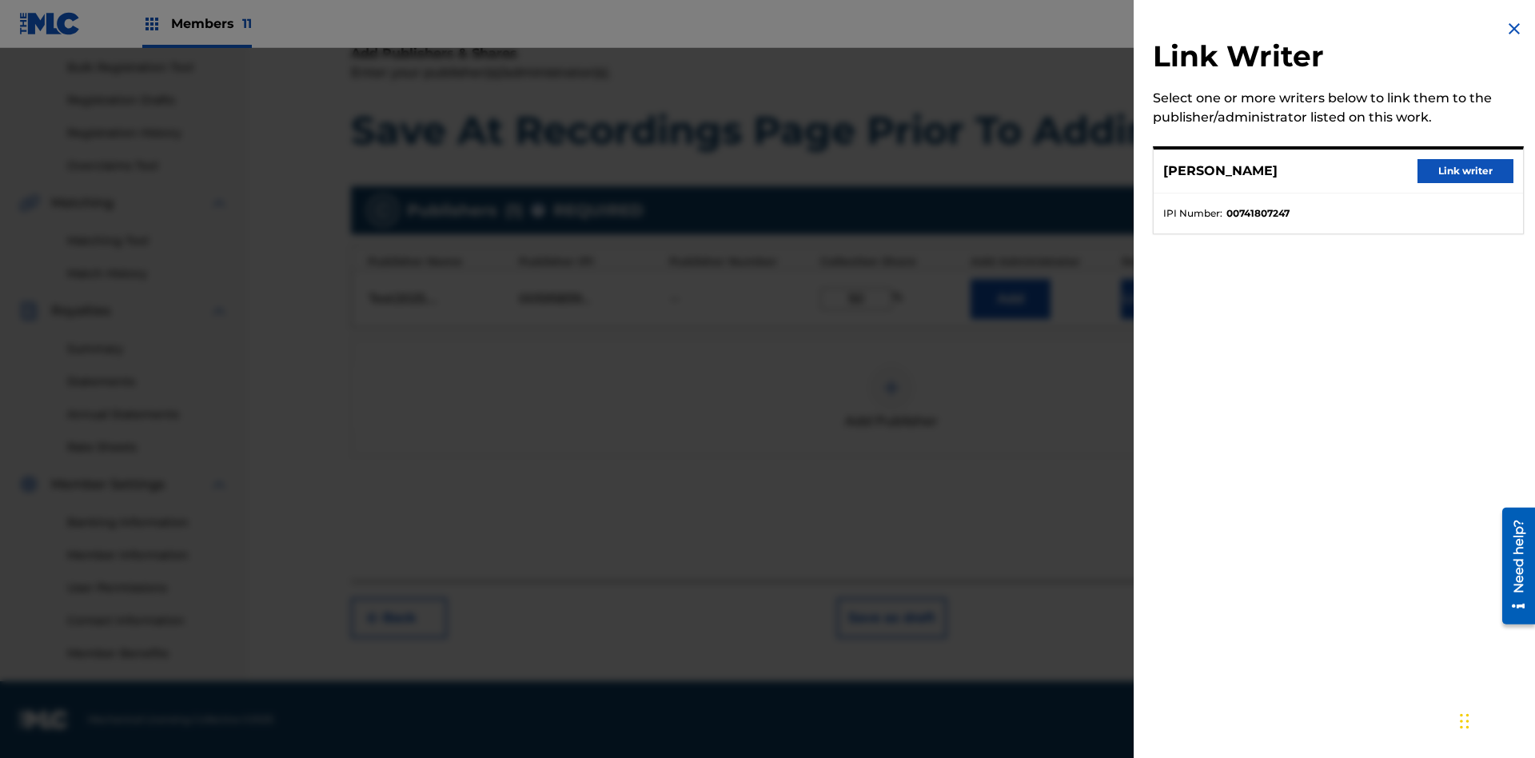
click at [1466, 171] on button "Link writer" at bounding box center [1466, 171] width 96 height 24
click at [1161, 319] on button "Link Writer" at bounding box center [1161, 299] width 80 height 40
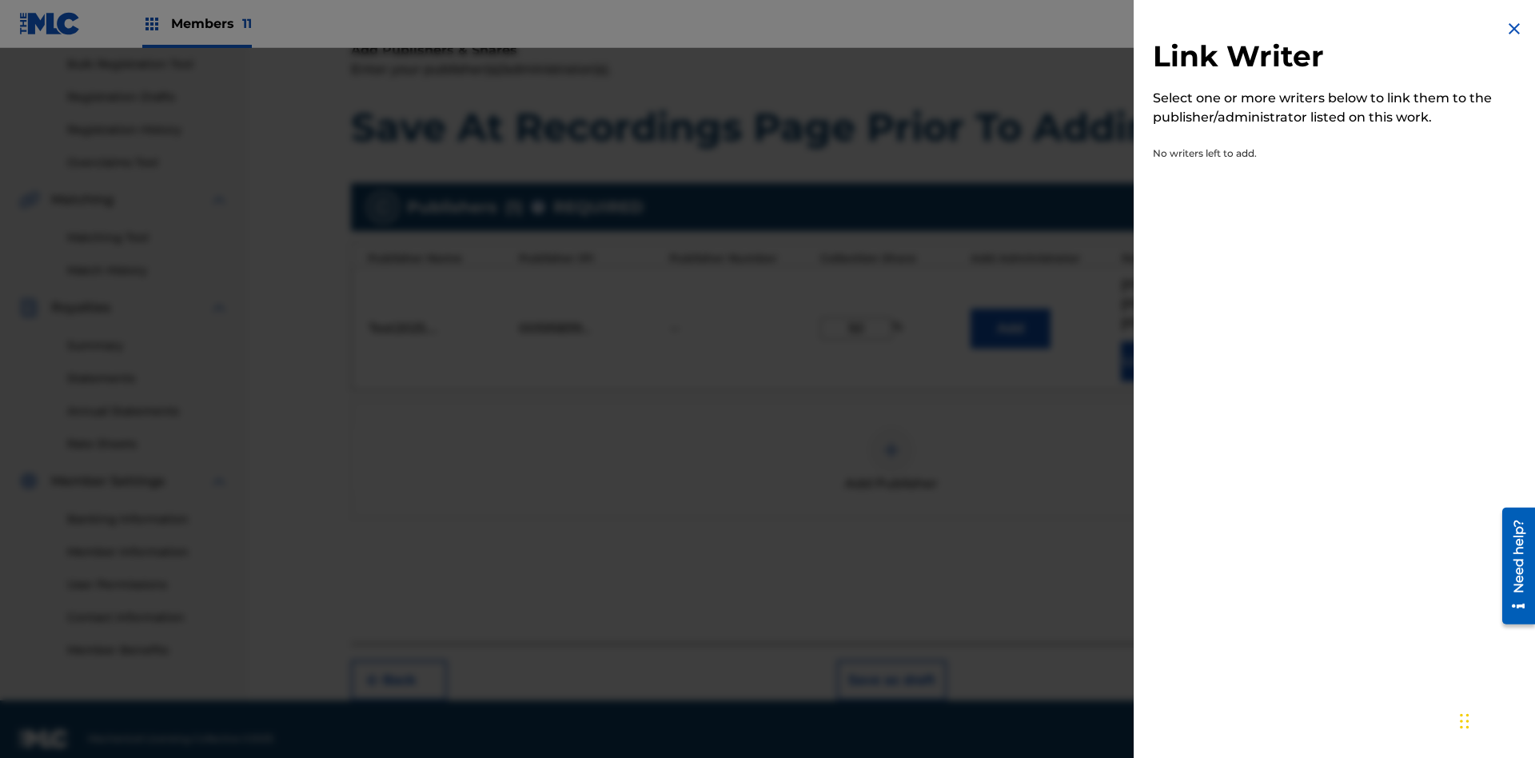
click at [1515, 29] on img at bounding box center [1514, 28] width 19 height 19
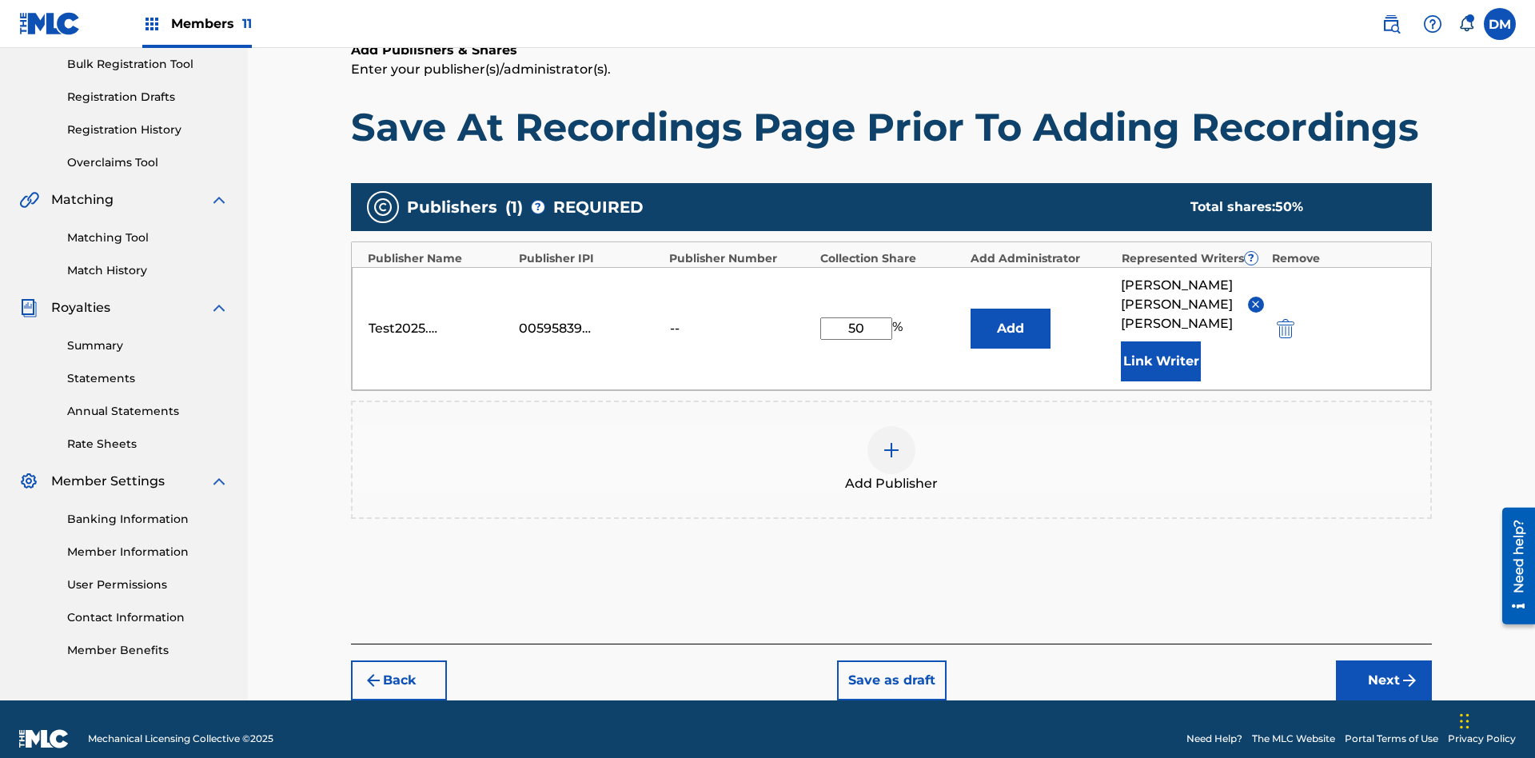
click at [1011, 318] on button "Add" at bounding box center [1011, 329] width 80 height 40
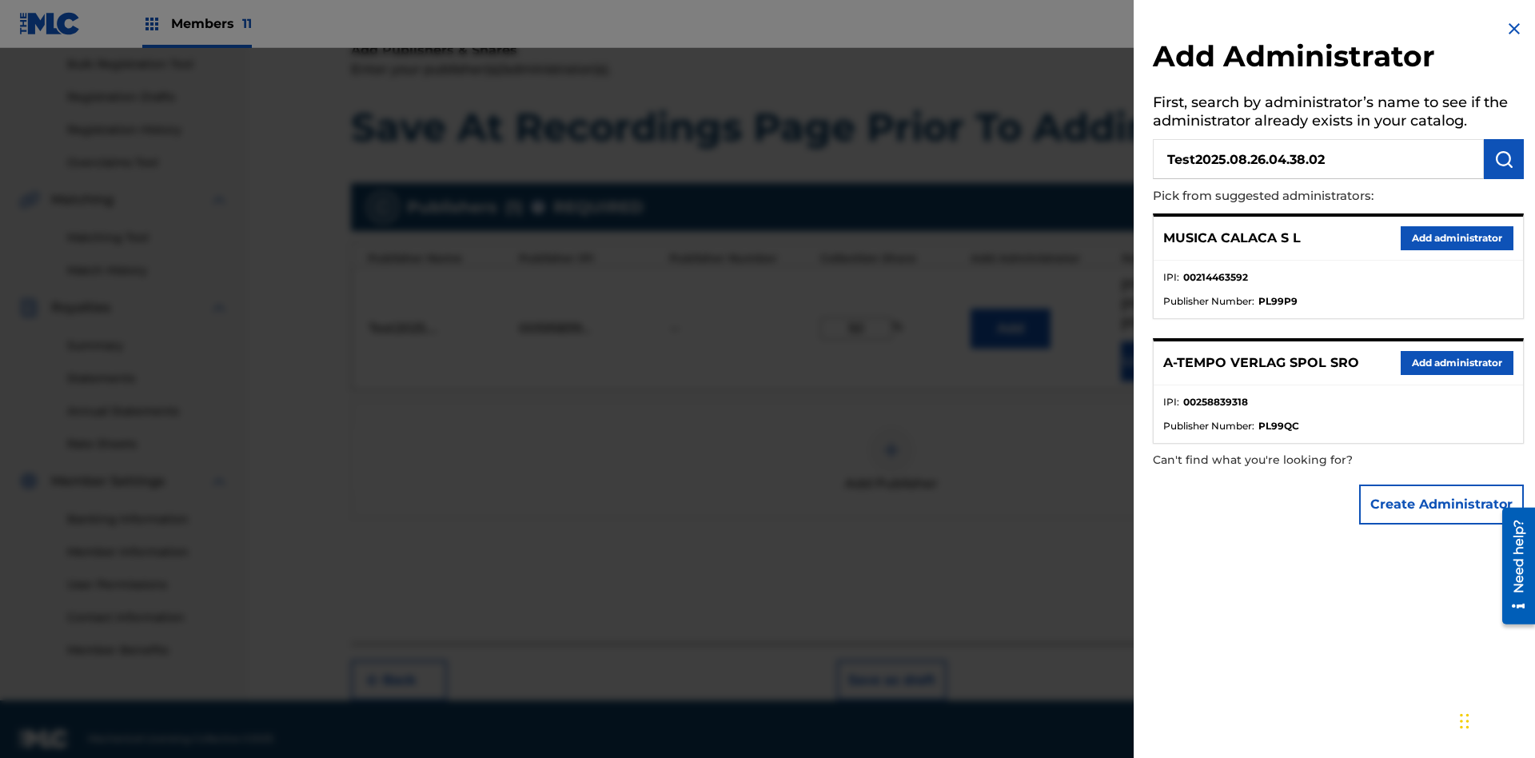
type input "Test2025.08.26.04.38.02"
click at [1504, 159] on img "submit" at bounding box center [1504, 159] width 19 height 19
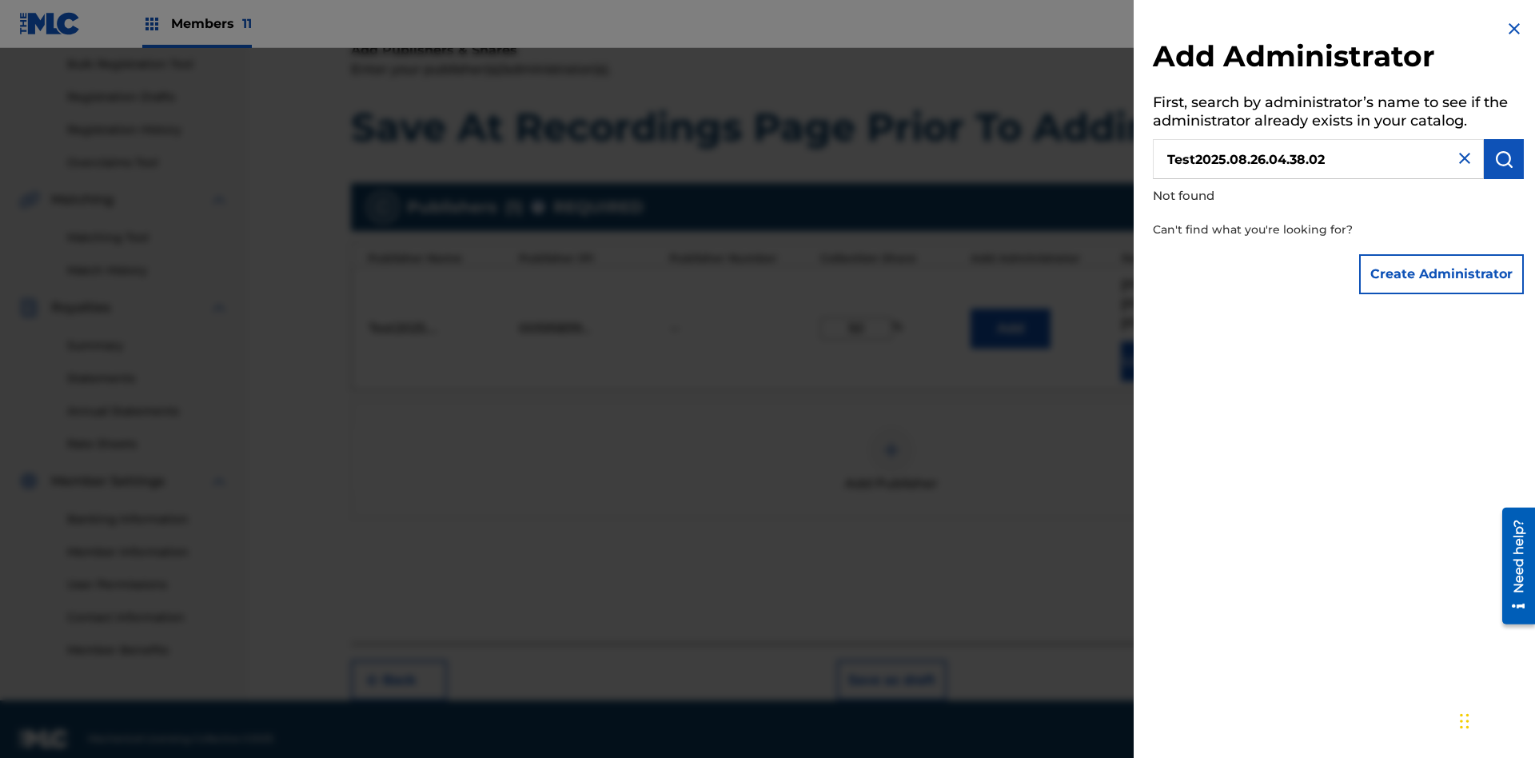
click at [1443, 273] on button "Create Administrator" at bounding box center [1441, 274] width 165 height 40
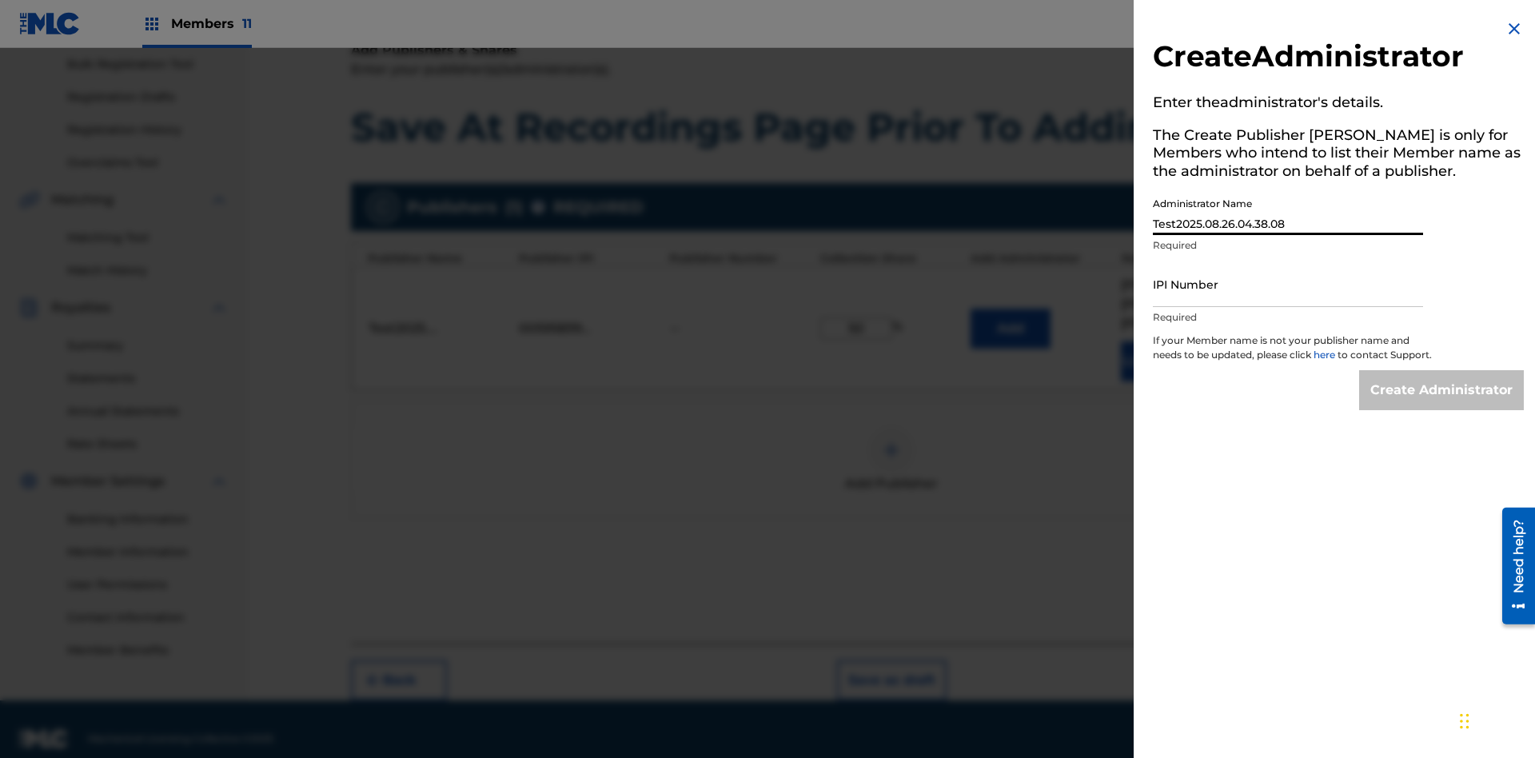
click at [1288, 284] on input "IPI Number" at bounding box center [1288, 284] width 270 height 46
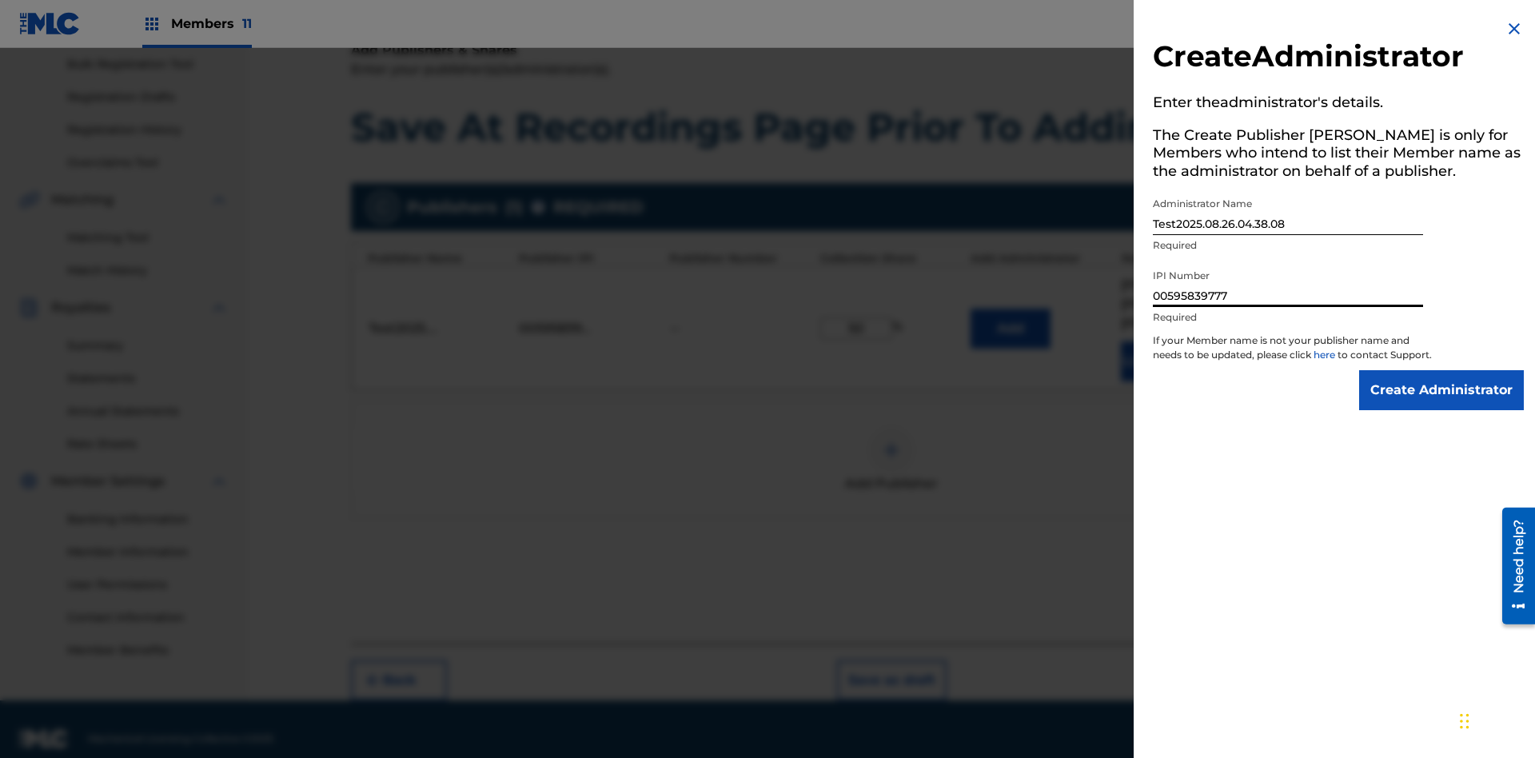
click at [1443, 405] on input "Create Administrator" at bounding box center [1441, 390] width 165 height 40
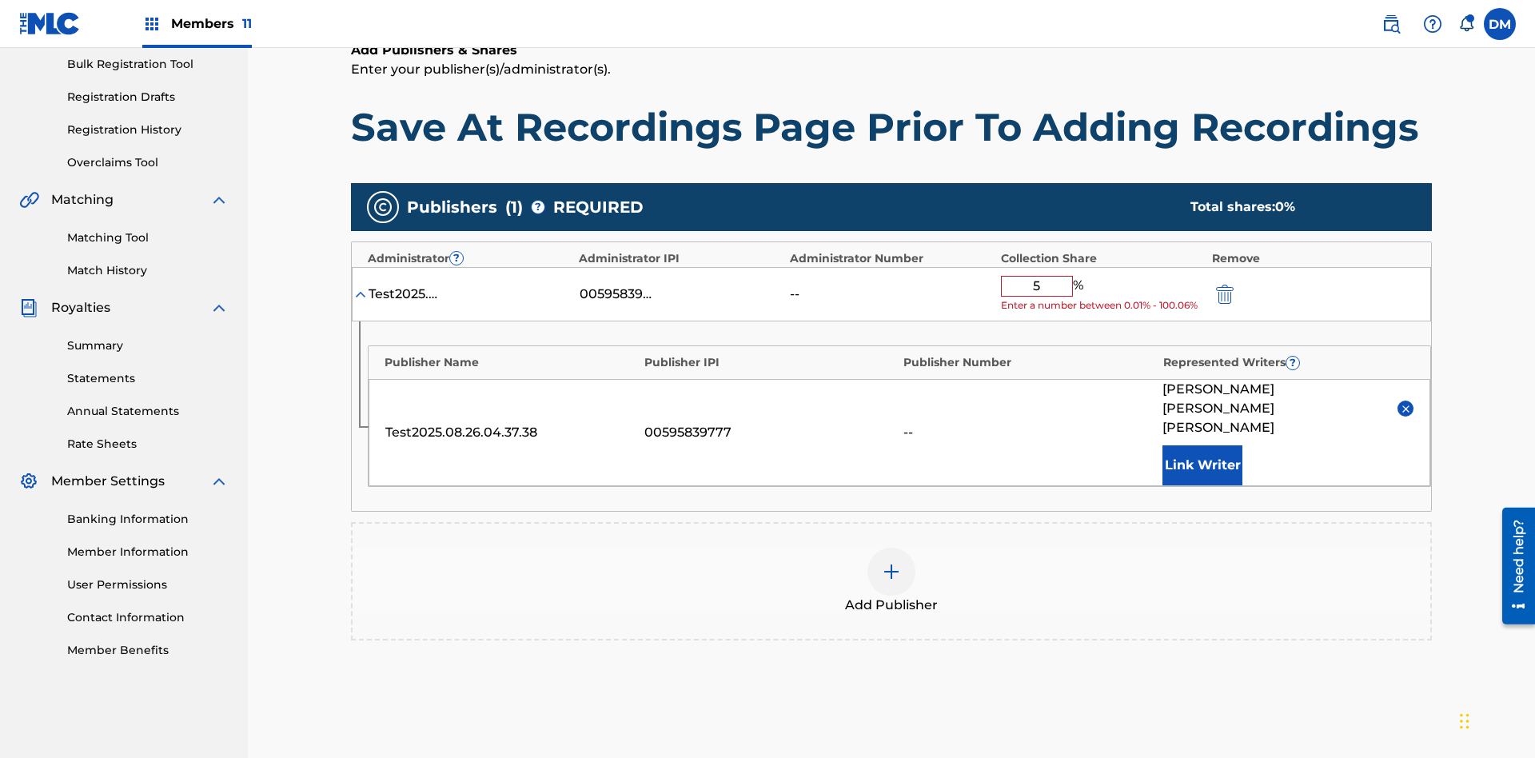
type input "50"
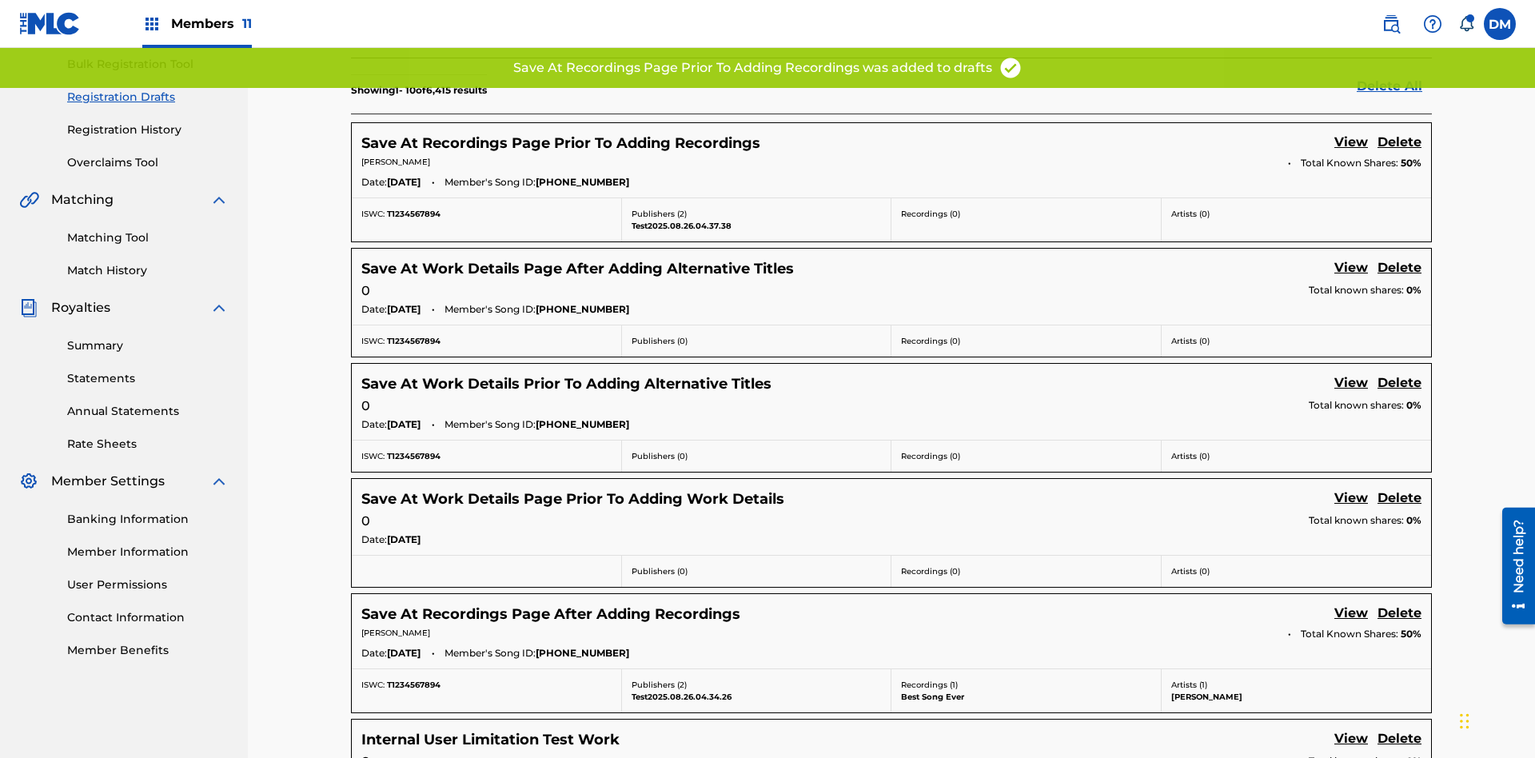
click at [1351, 133] on link "View" at bounding box center [1352, 144] width 34 height 22
